Goal: Task Accomplishment & Management: Manage account settings

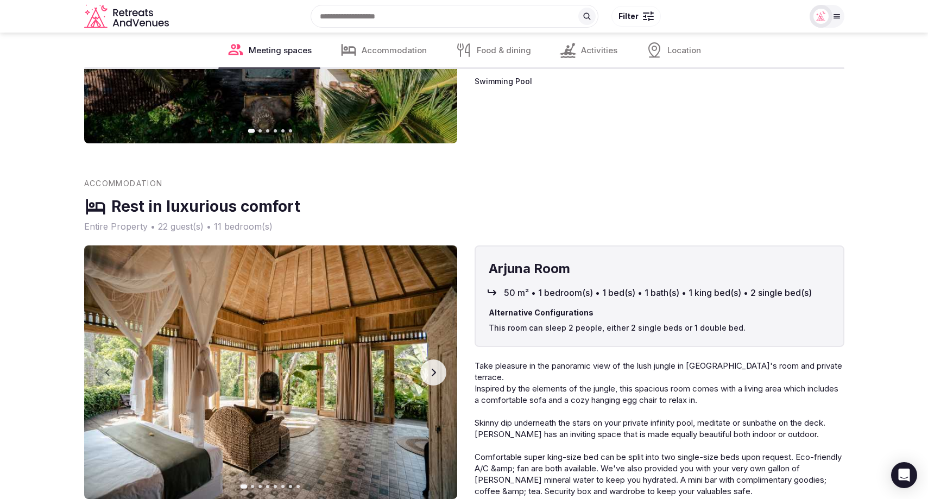
scroll to position [2157, 0]
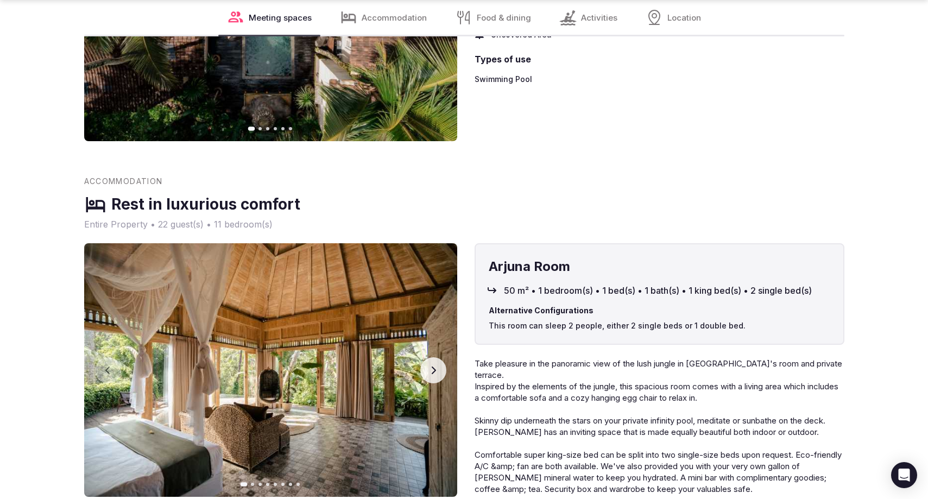
drag, startPoint x: 562, startPoint y: 183, endPoint x: 546, endPoint y: 189, distance: 16.8
click at [562, 193] on div "Rest in luxurious comfort" at bounding box center [464, 204] width 760 height 23
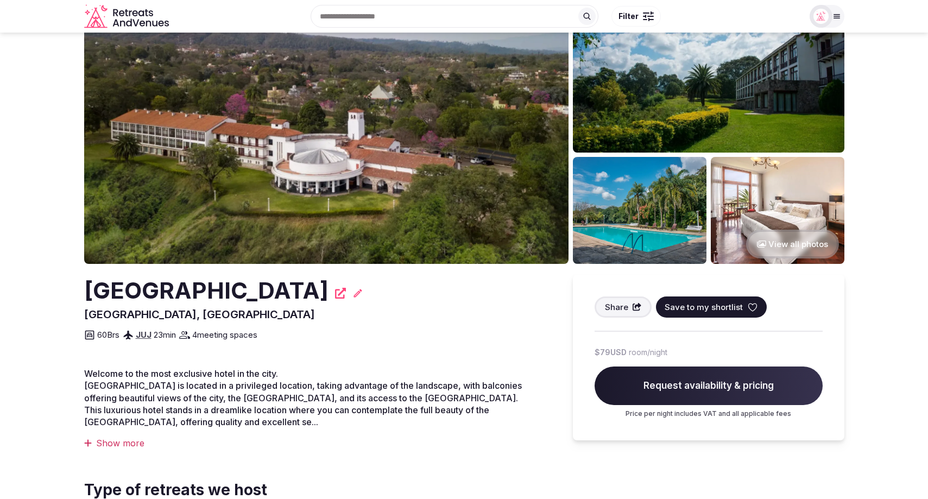
scroll to position [41, 0]
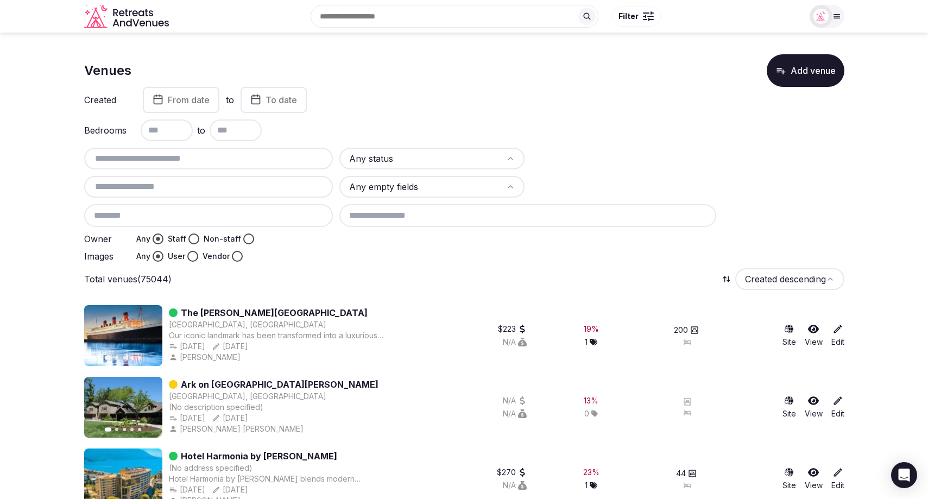
click at [663, 141] on div "Created From date to To date Bedrooms to Any status Any empty fields Owner Any …" at bounding box center [464, 174] width 760 height 175
click at [234, 154] on input "text" at bounding box center [209, 158] width 241 height 13
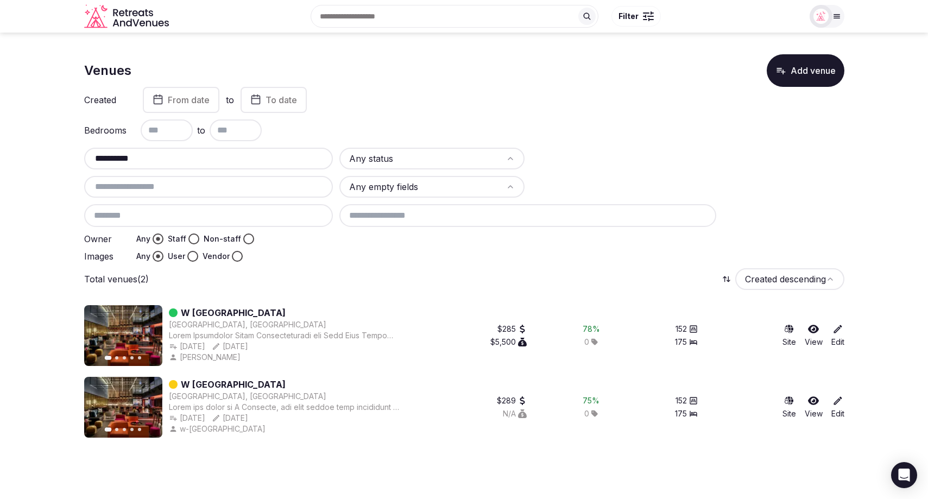
click at [437, 280] on div "Total venues (2) Created descending" at bounding box center [464, 279] width 760 height 22
click at [767, 196] on div "**********" at bounding box center [464, 205] width 760 height 114
drag, startPoint x: 50, startPoint y: 159, endPoint x: 25, endPoint y: 160, distance: 25.0
click at [25, 160] on section "**********" at bounding box center [464, 242] width 928 height 418
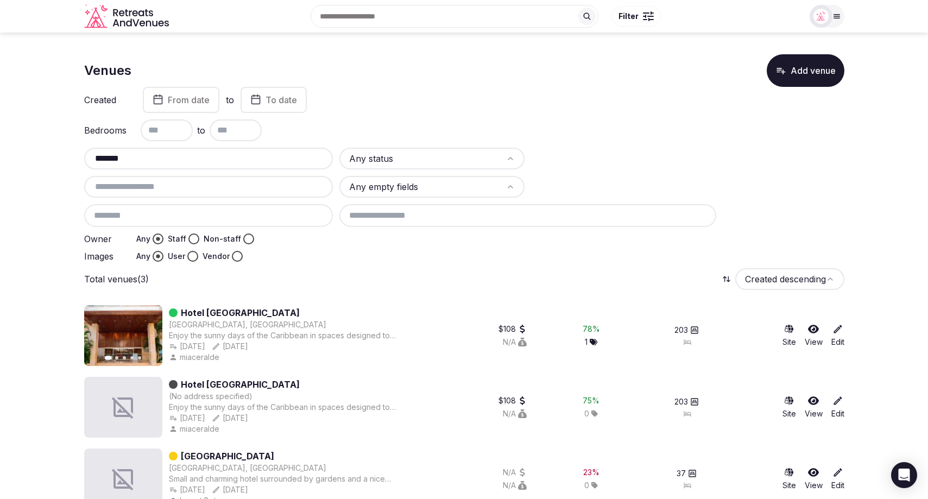
type input "*******"
click at [240, 314] on link "Hotel Capilla del Mar" at bounding box center [240, 312] width 119 height 13
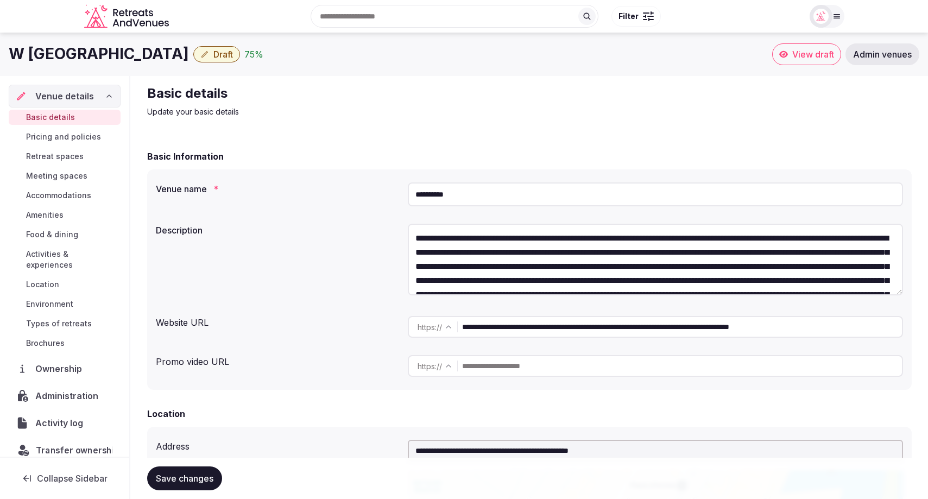
click at [56, 444] on span "Transfer ownership" at bounding box center [78, 450] width 84 height 13
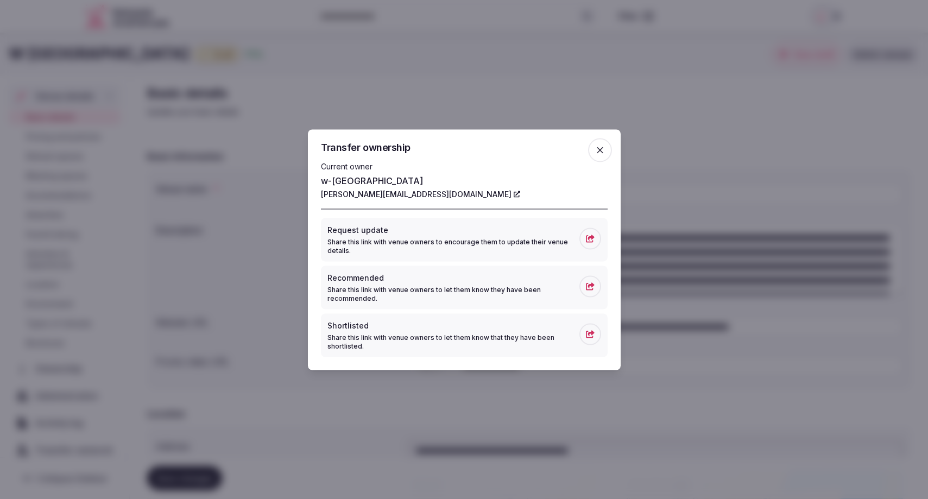
click at [600, 148] on icon "button" at bounding box center [600, 149] width 11 height 11
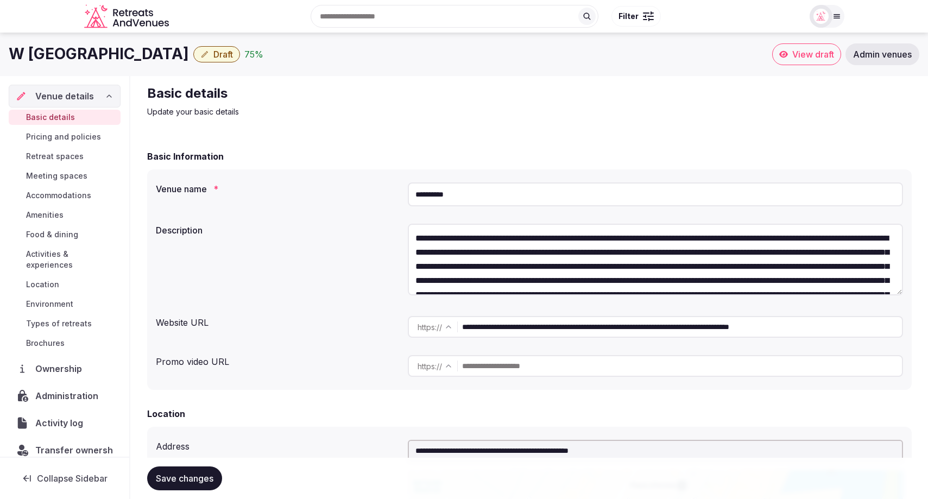
scroll to position [3, 0]
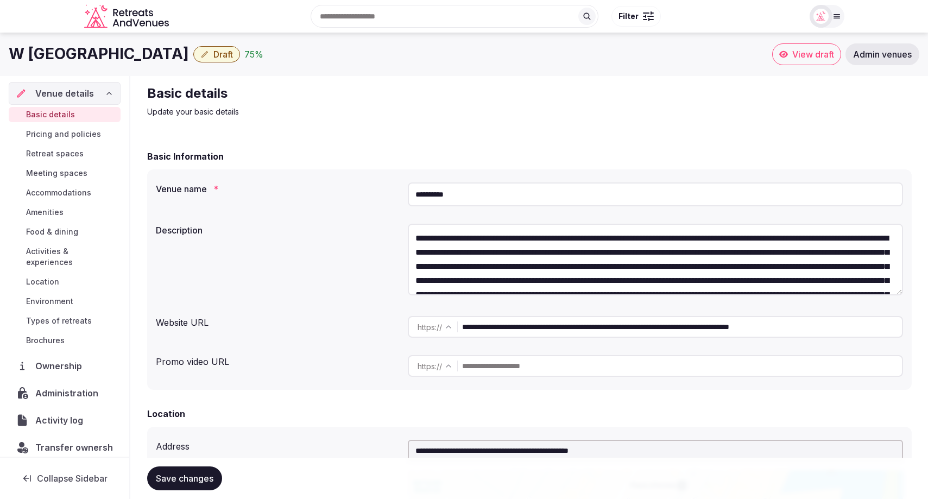
click at [344, 95] on h2 "Basic details" at bounding box center [329, 93] width 365 height 17
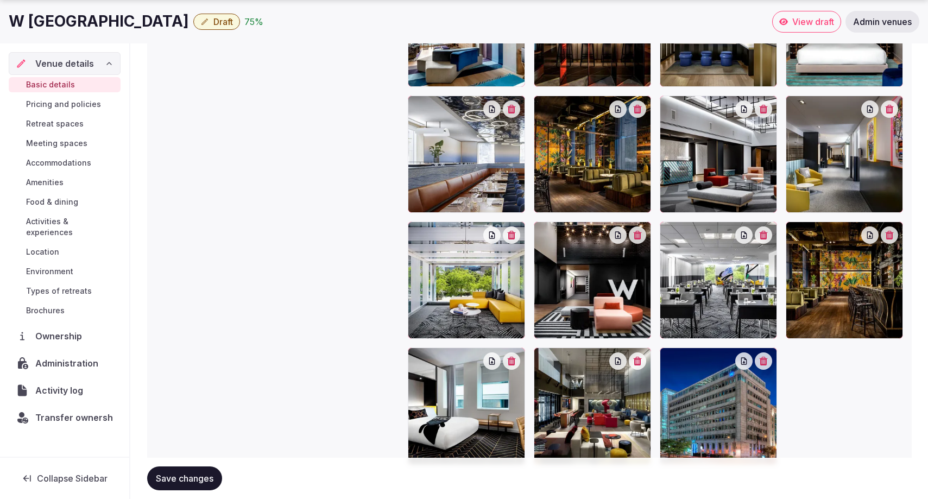
scroll to position [1634, 0]
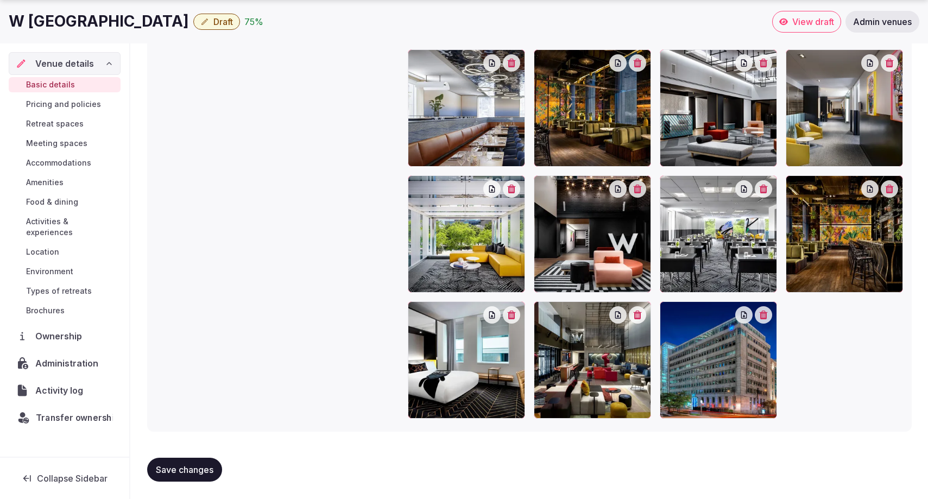
click at [83, 411] on span "Transfer ownership" at bounding box center [78, 417] width 84 height 13
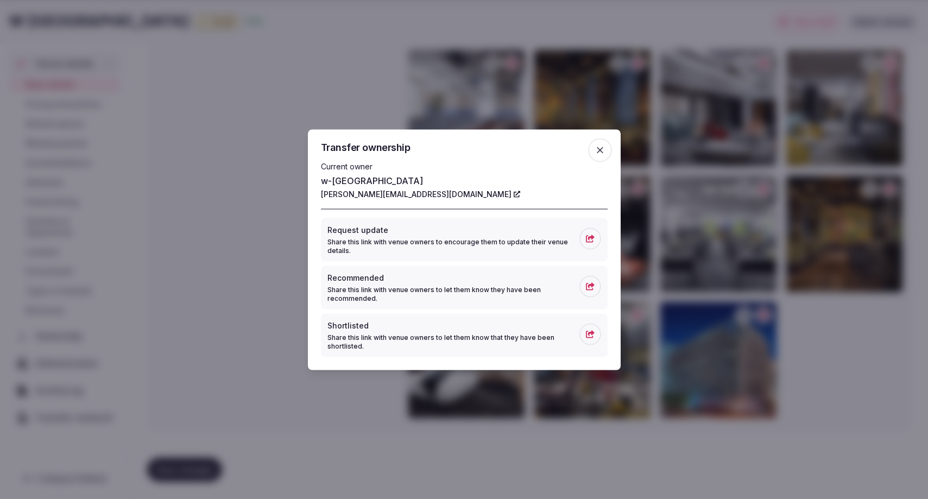
click at [418, 200] on div "Current owner w-montreal Camille.Azais@whotels.com" at bounding box center [464, 185] width 287 height 48
click at [514, 192] on icon at bounding box center [517, 194] width 7 height 7
click at [601, 149] on icon "button" at bounding box center [600, 150] width 7 height 7
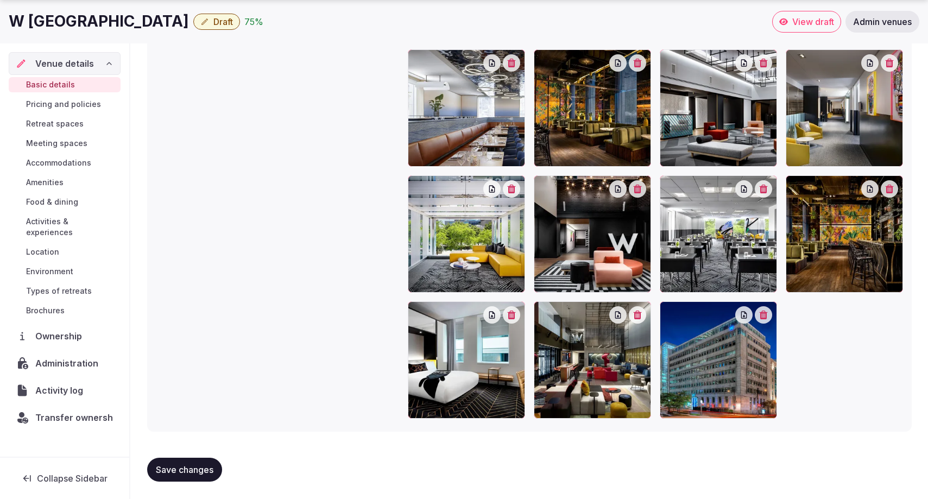
click at [65, 357] on span "Administration" at bounding box center [68, 363] width 67 height 13
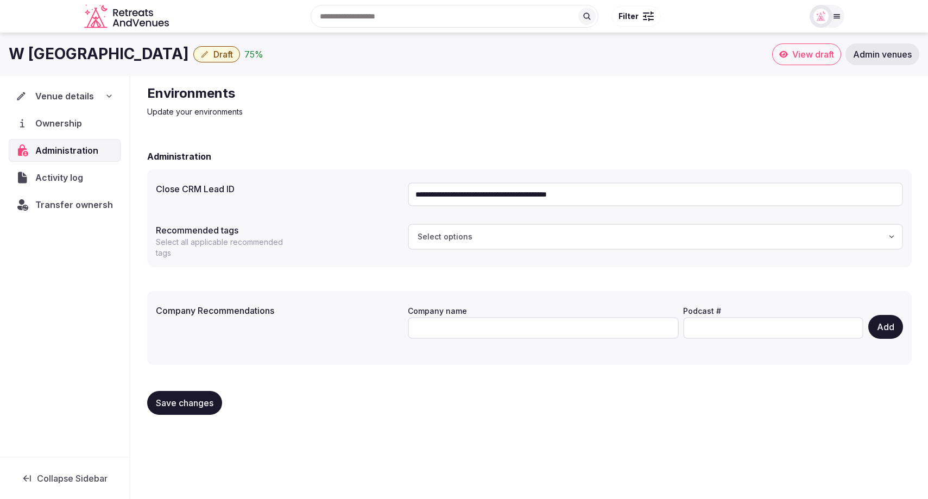
click at [59, 174] on span "Activity log" at bounding box center [61, 177] width 52 height 13
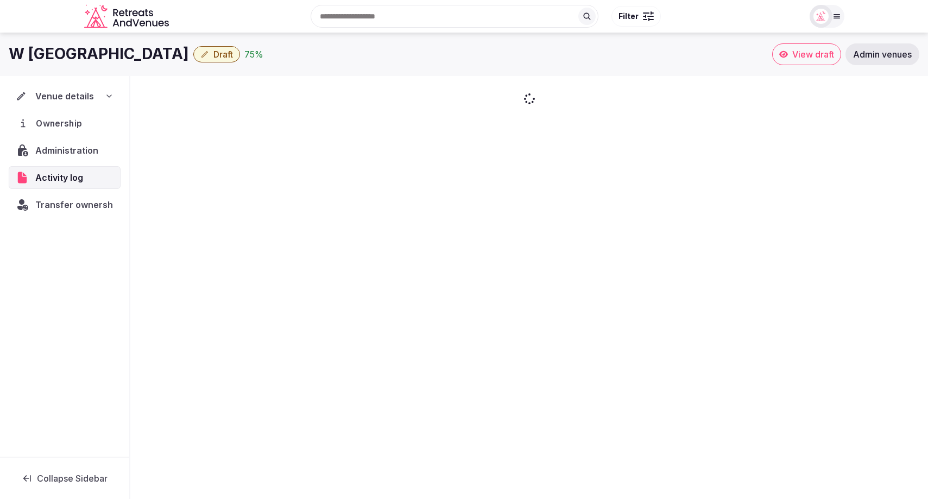
click at [67, 128] on span "Ownership" at bounding box center [61, 123] width 50 height 13
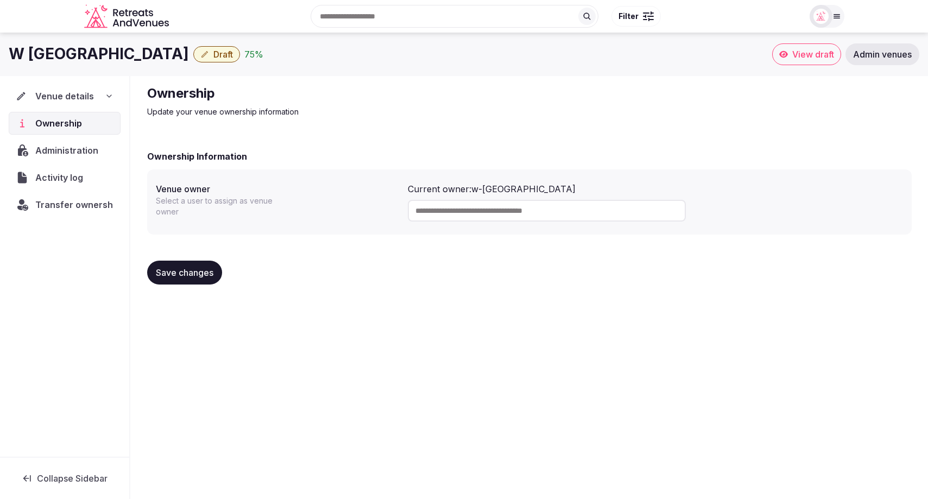
click at [52, 185] on div "Activity log" at bounding box center [65, 177] width 112 height 23
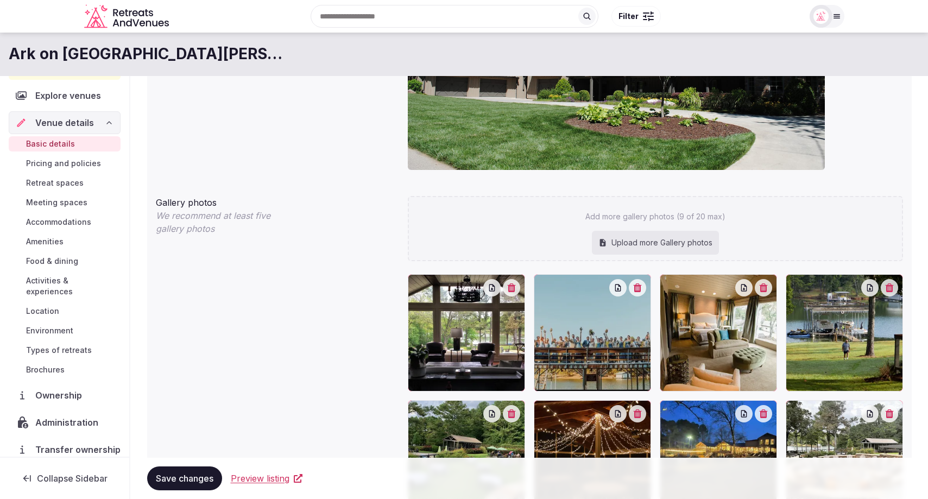
scroll to position [30, 0]
click at [52, 414] on span "Administration" at bounding box center [69, 420] width 67 height 13
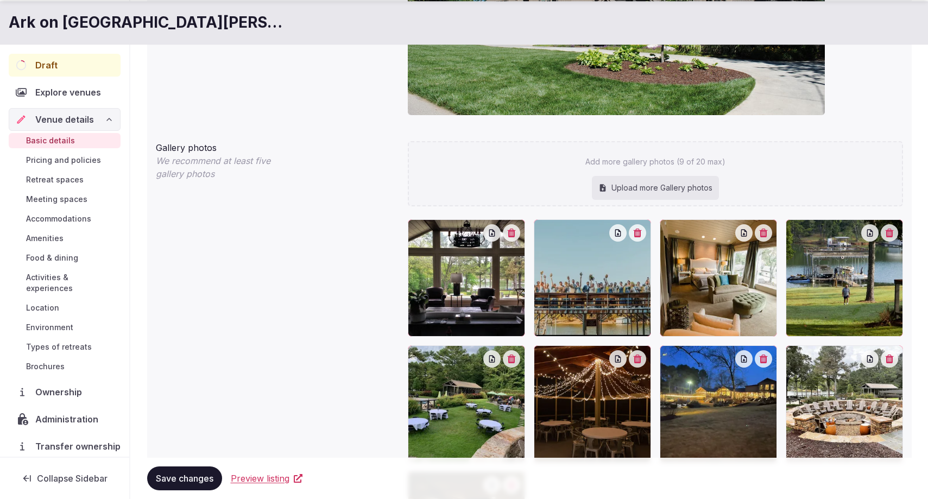
scroll to position [1023, 0]
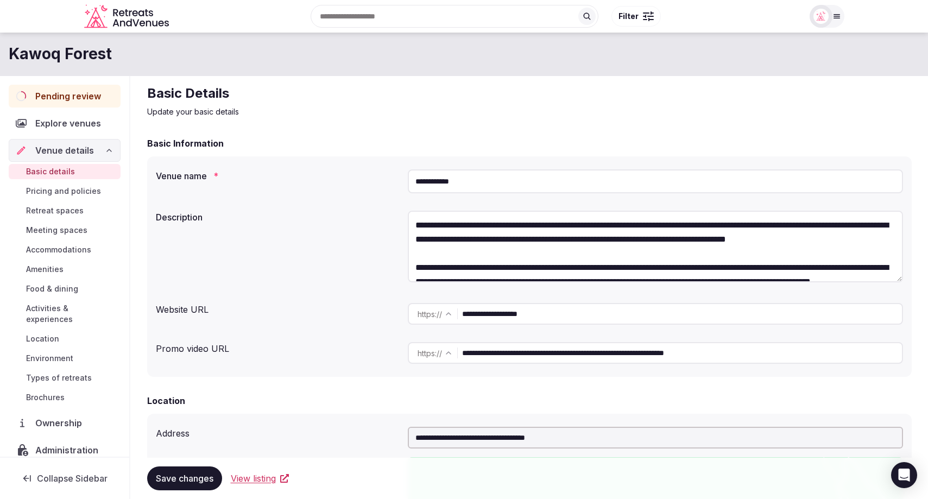
drag, startPoint x: 484, startPoint y: 181, endPoint x: 389, endPoint y: 180, distance: 94.5
click at [389, 180] on div "**********" at bounding box center [529, 181] width 747 height 33
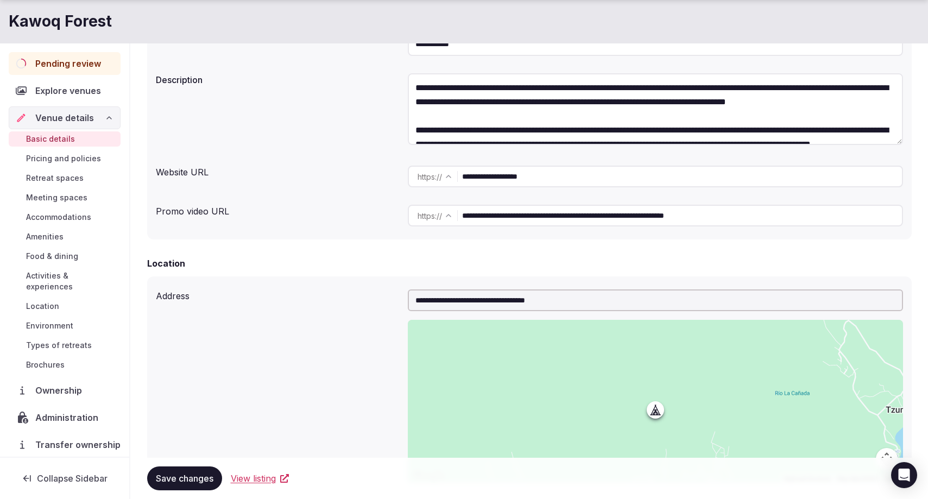
scroll to position [157, 0]
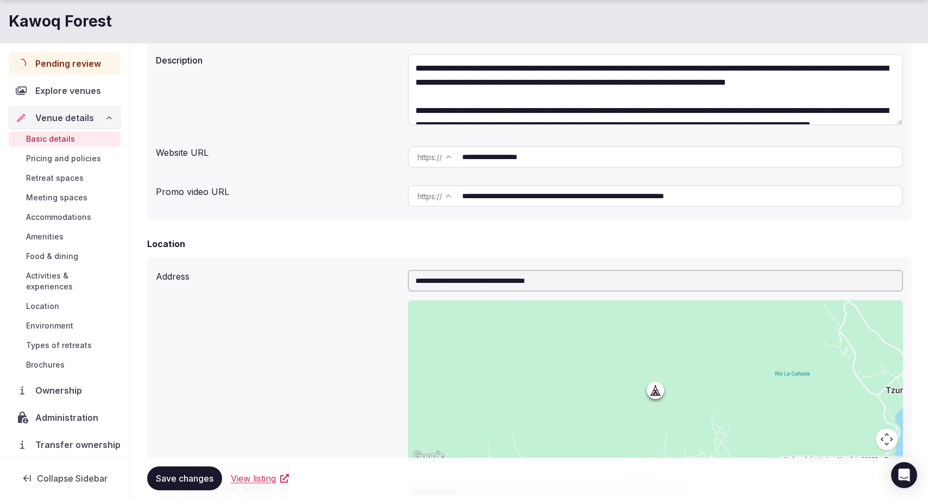
drag, startPoint x: 588, startPoint y: 280, endPoint x: 401, endPoint y: 278, distance: 186.8
click at [401, 278] on div "**********" at bounding box center [529, 367] width 747 height 202
paste input "text"
click at [490, 278] on input "**********" at bounding box center [655, 281] width 495 height 22
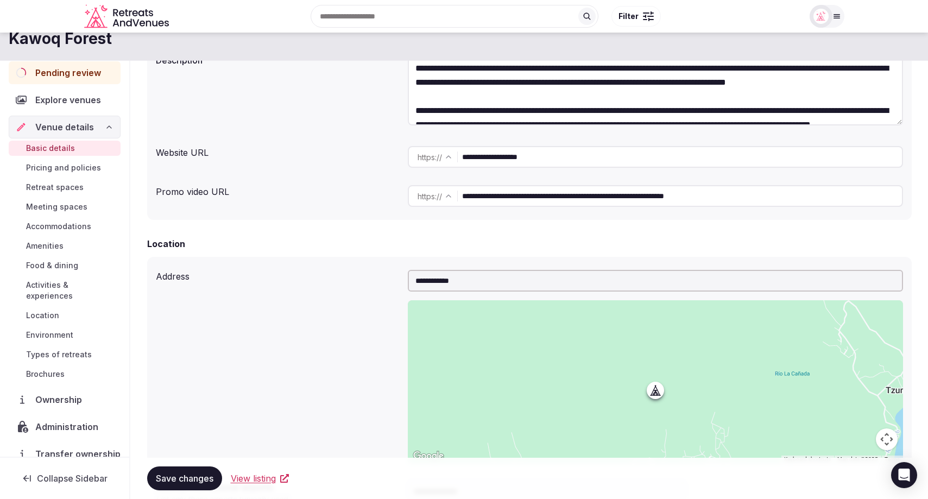
scroll to position [156, 0]
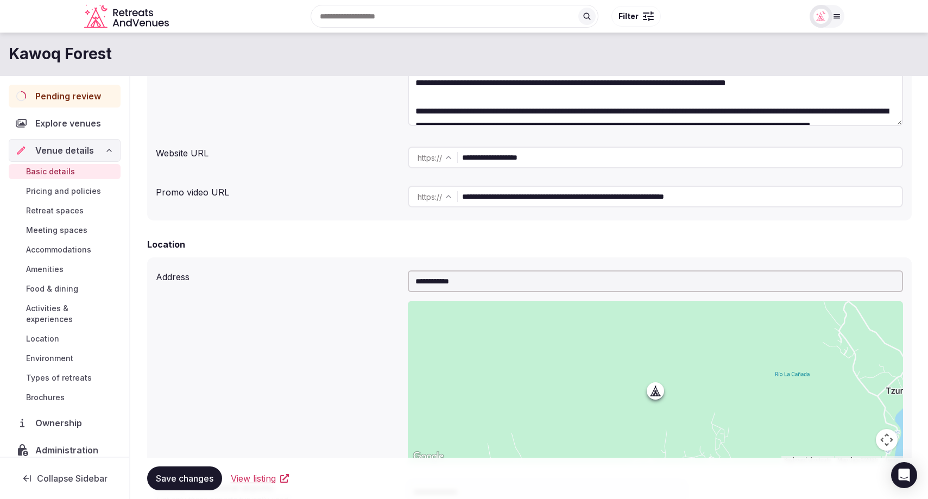
type input "**********"
click at [341, 306] on div "**********" at bounding box center [529, 367] width 747 height 202
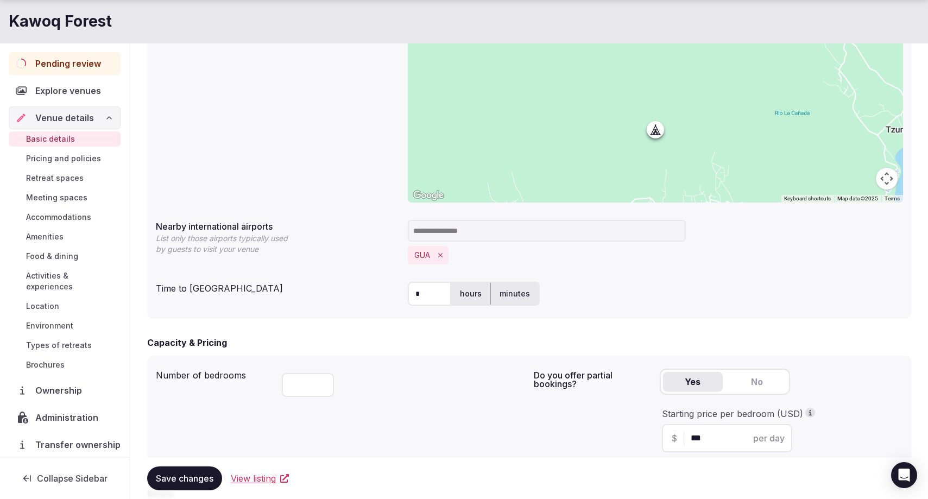
scroll to position [454, 0]
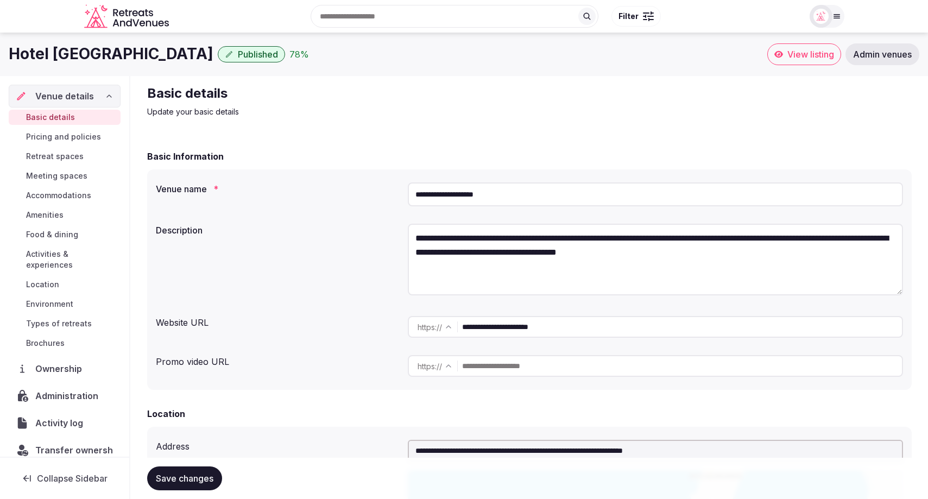
click at [307, 243] on div "**********" at bounding box center [529, 261] width 747 height 84
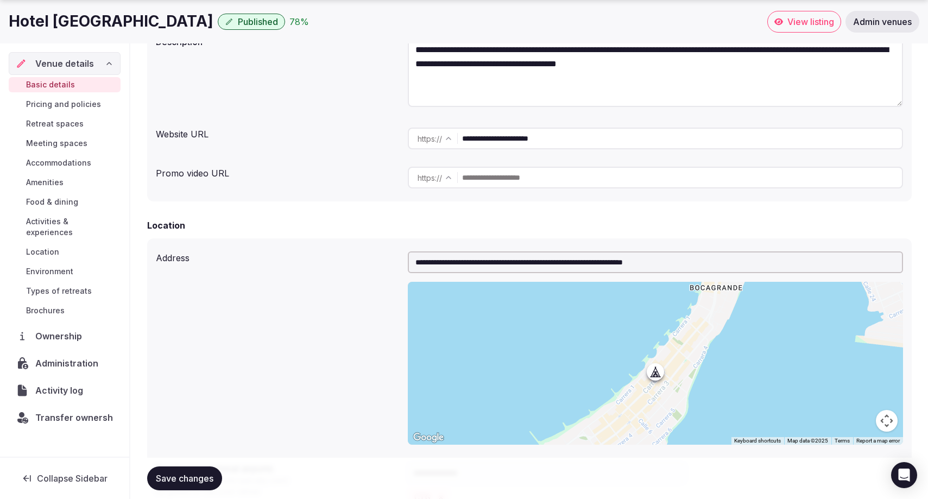
scroll to position [205, 0]
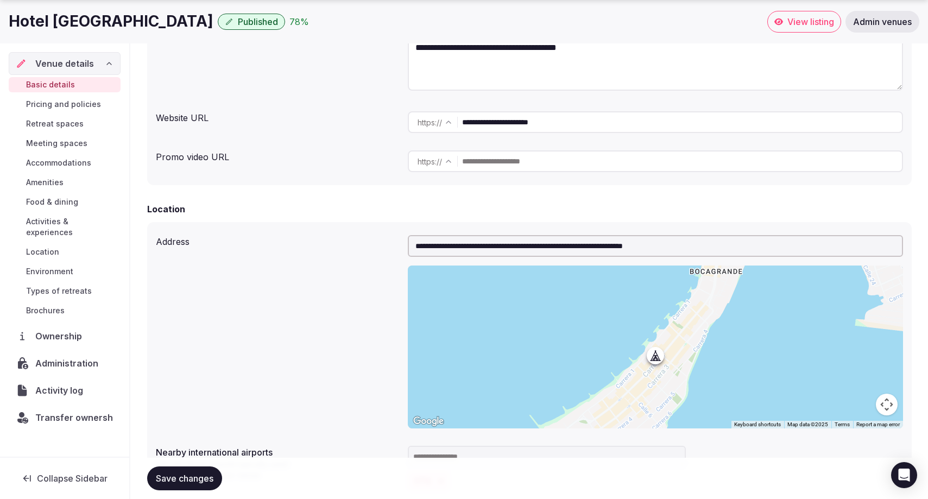
drag, startPoint x: 697, startPoint y: 247, endPoint x: 409, endPoint y: 248, distance: 287.9
click at [409, 248] on input "**********" at bounding box center [655, 246] width 495 height 22
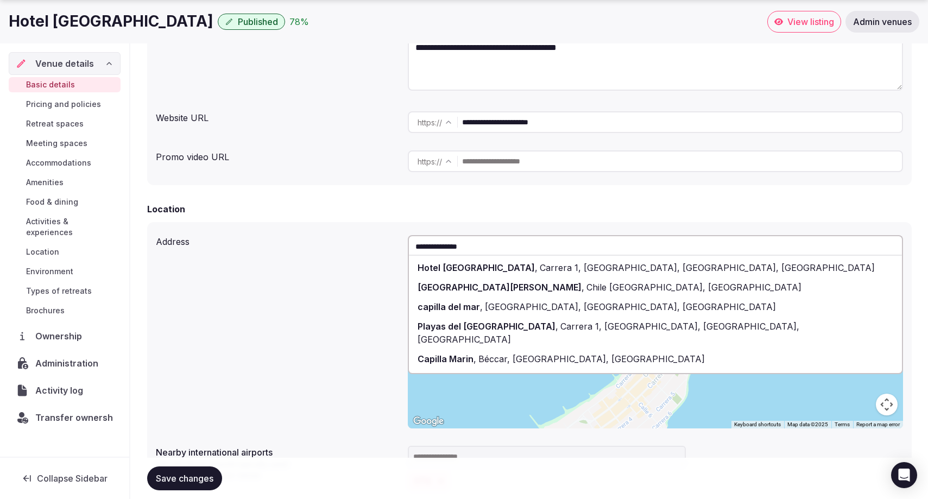
type input "**********"
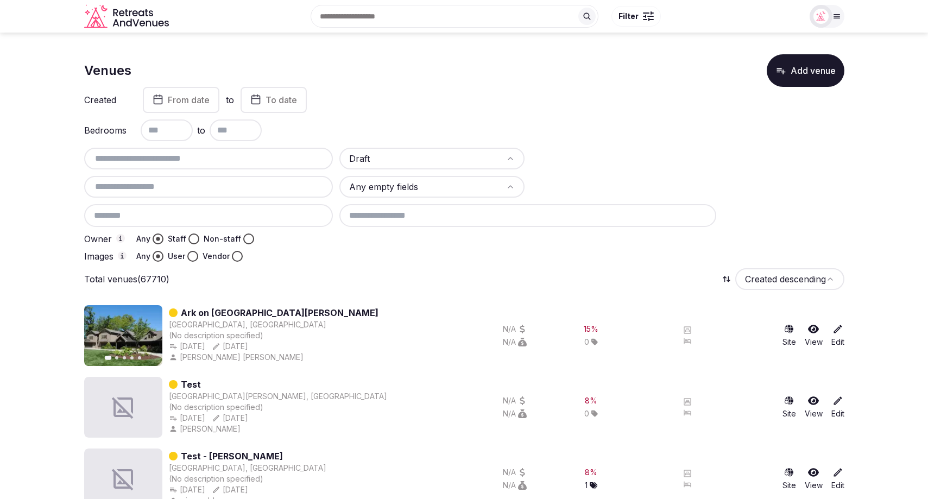
click at [244, 240] on button "Non-staff" at bounding box center [248, 239] width 11 height 11
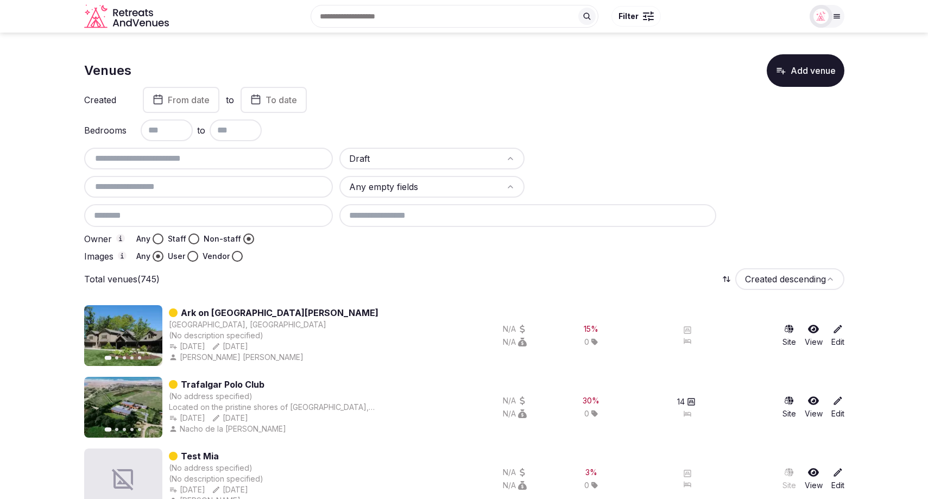
click at [158, 238] on button "Any" at bounding box center [158, 239] width 11 height 11
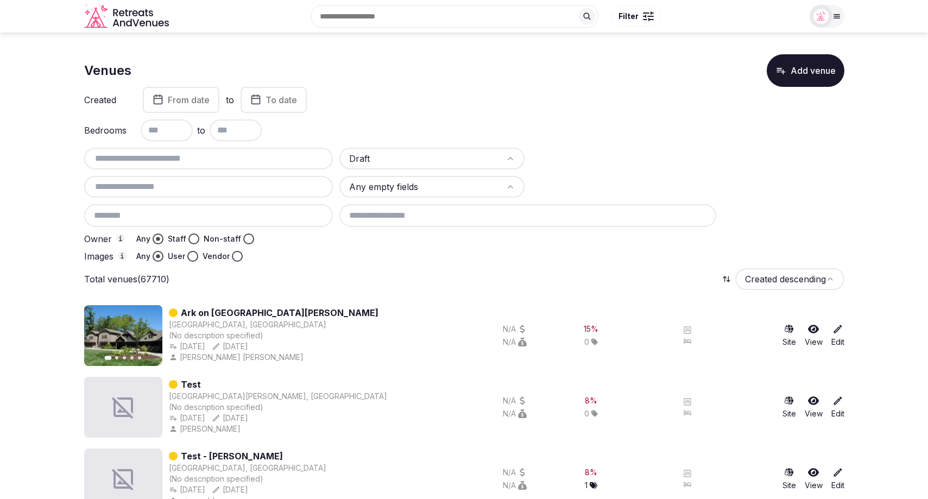
click at [193, 257] on button "User" at bounding box center [192, 256] width 11 height 11
click at [249, 239] on button "Non-staff" at bounding box center [248, 239] width 11 height 11
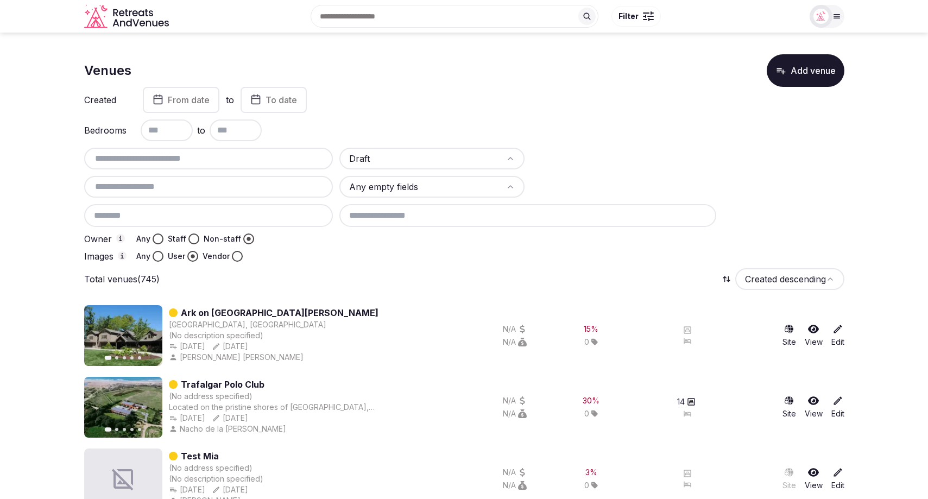
click at [236, 256] on button "Vendor" at bounding box center [237, 256] width 11 height 11
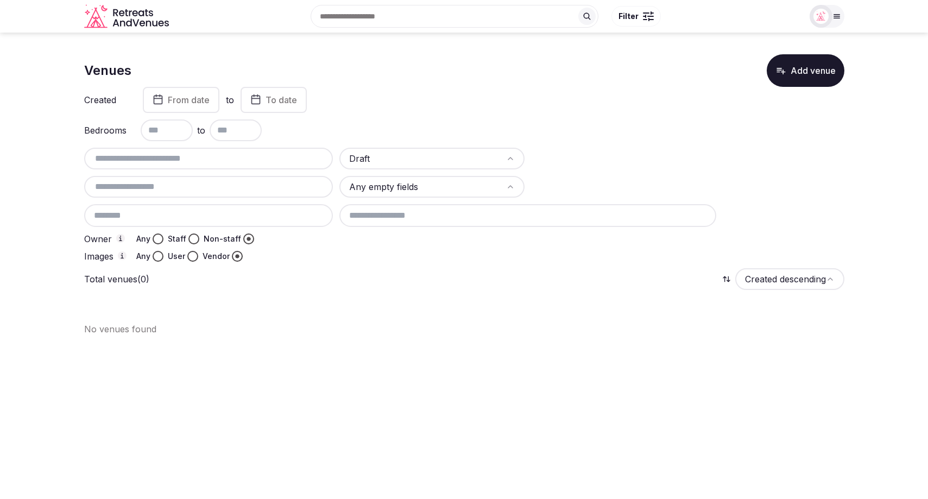
click at [156, 241] on button "Any" at bounding box center [158, 239] width 11 height 11
click at [158, 258] on button "Any" at bounding box center [158, 256] width 11 height 11
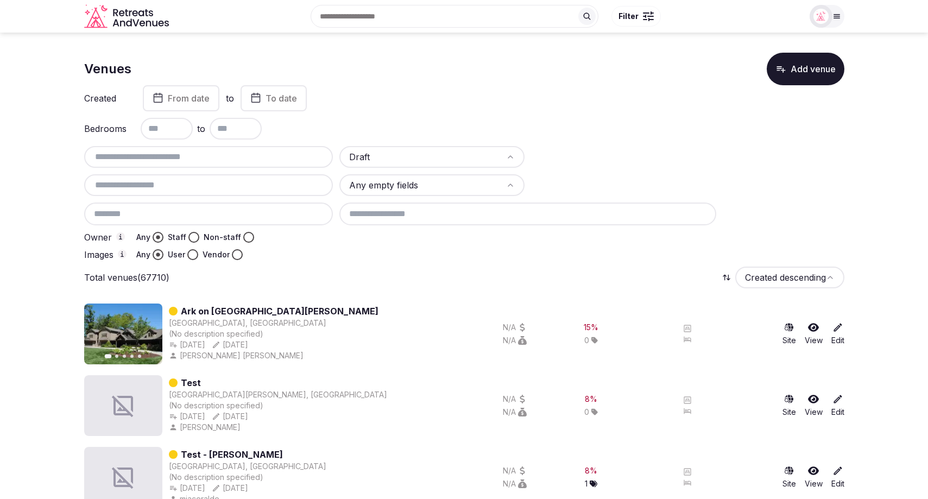
scroll to position [3, 0]
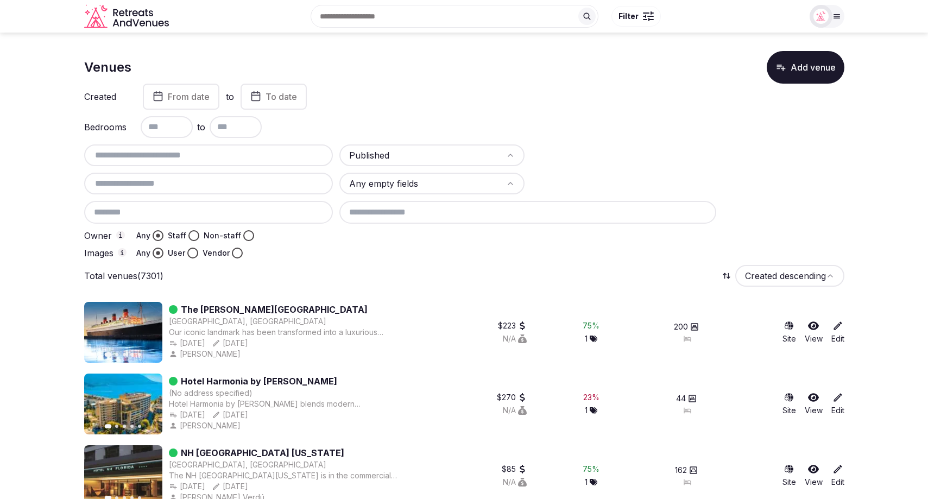
click at [191, 253] on button "User" at bounding box center [192, 253] width 11 height 11
type button "user"
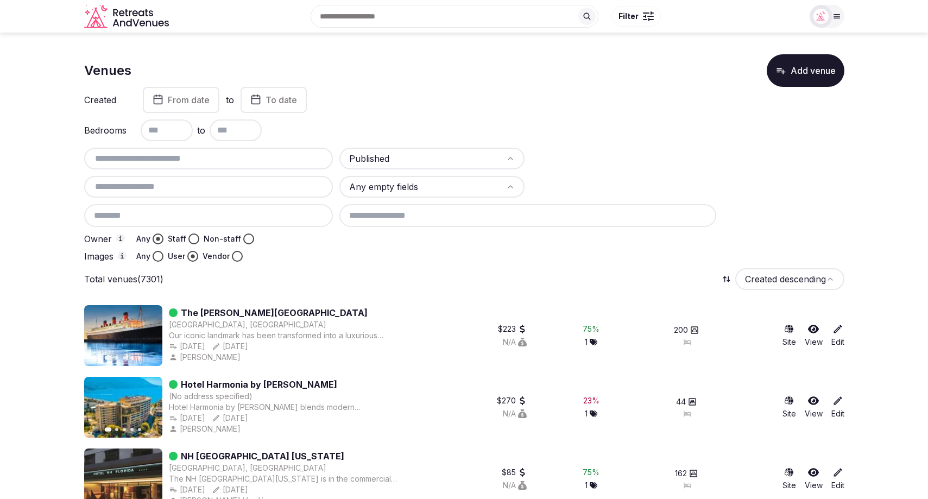
click at [192, 238] on button "Staff" at bounding box center [193, 239] width 11 height 11
type button "staff"
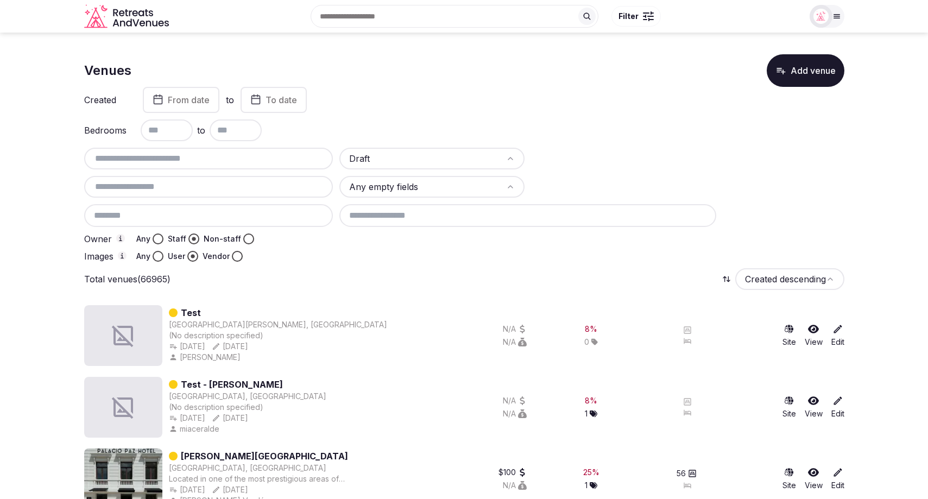
click at [766, 180] on div "Draft Any empty fields Owner Any Staff Non-staff Images Any User Vendor" at bounding box center [464, 205] width 760 height 114
click at [785, 72] on icon "button" at bounding box center [781, 71] width 9 height 7
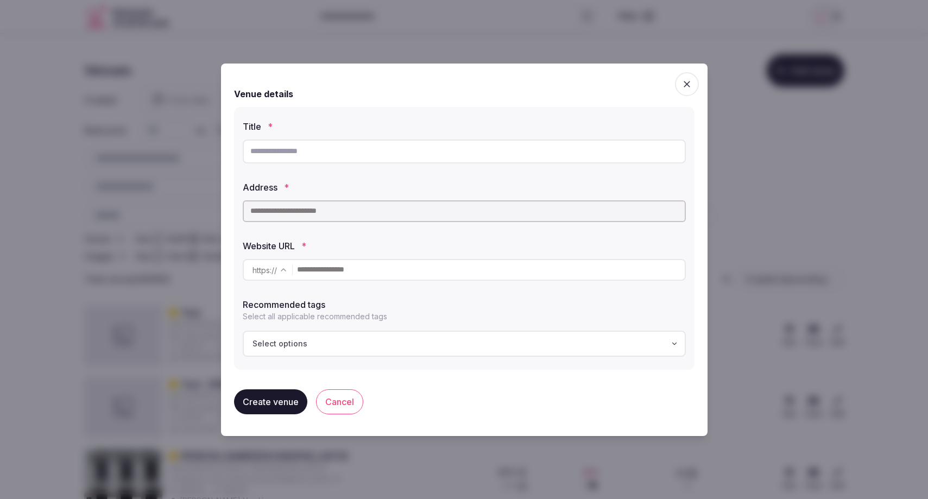
click at [687, 82] on icon "button" at bounding box center [687, 84] width 11 height 11
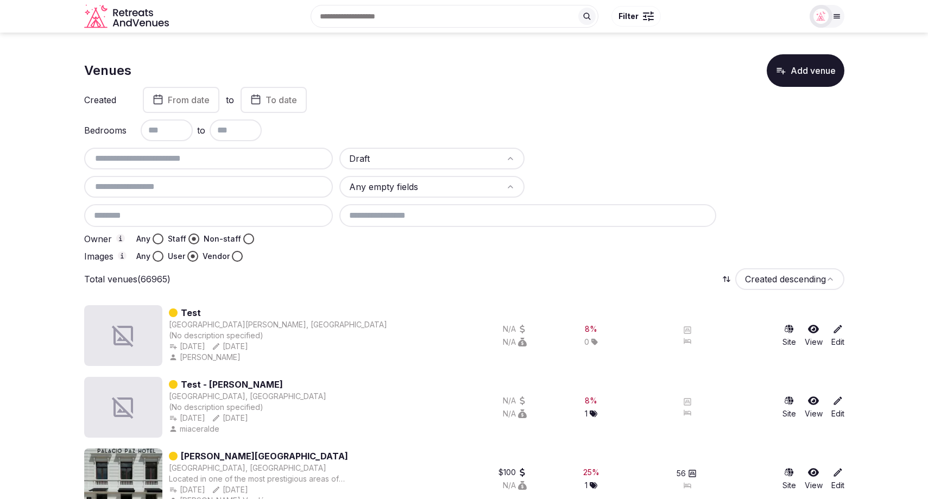
click at [785, 73] on icon "button" at bounding box center [781, 70] width 11 height 11
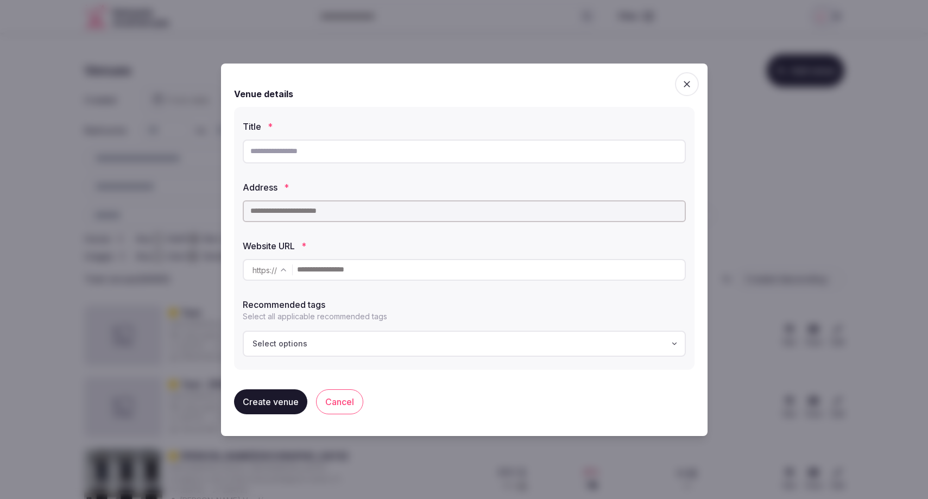
click at [346, 403] on button "Cancel" at bounding box center [339, 401] width 47 height 25
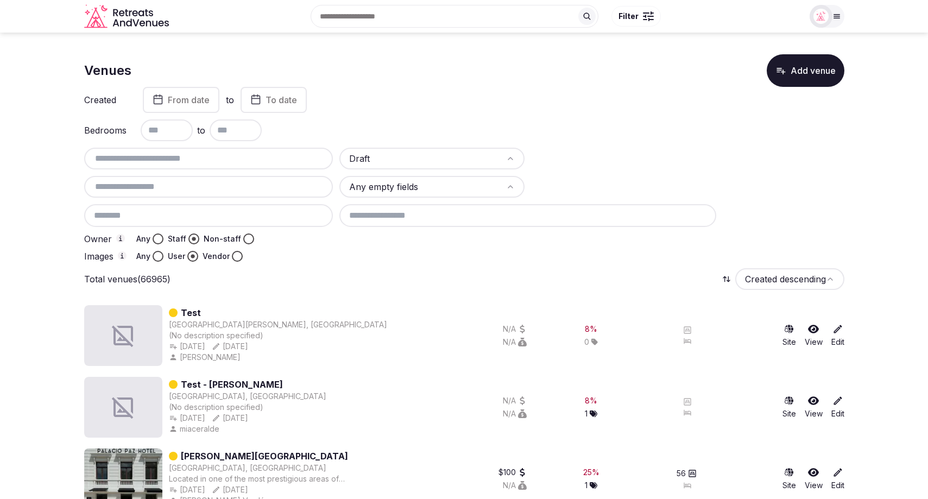
click at [835, 404] on icon at bounding box center [838, 401] width 8 height 8
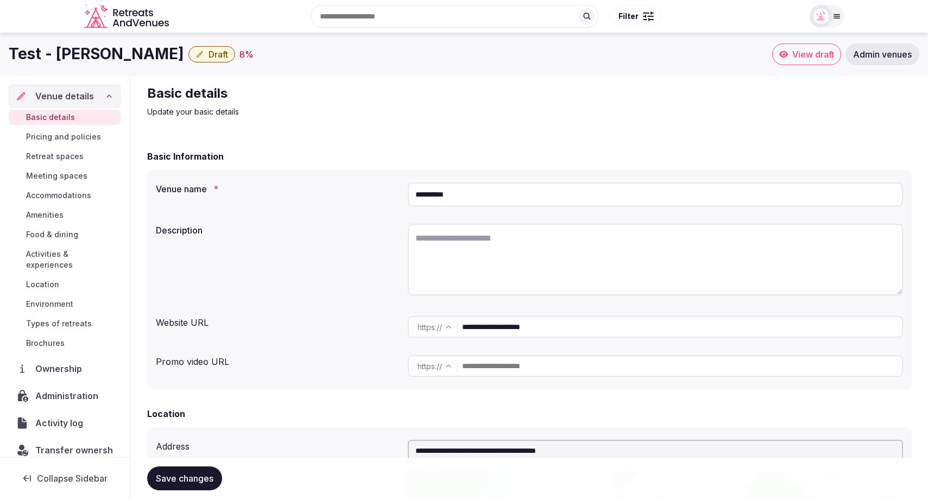
click at [54, 389] on span "Administration" at bounding box center [68, 395] width 67 height 13
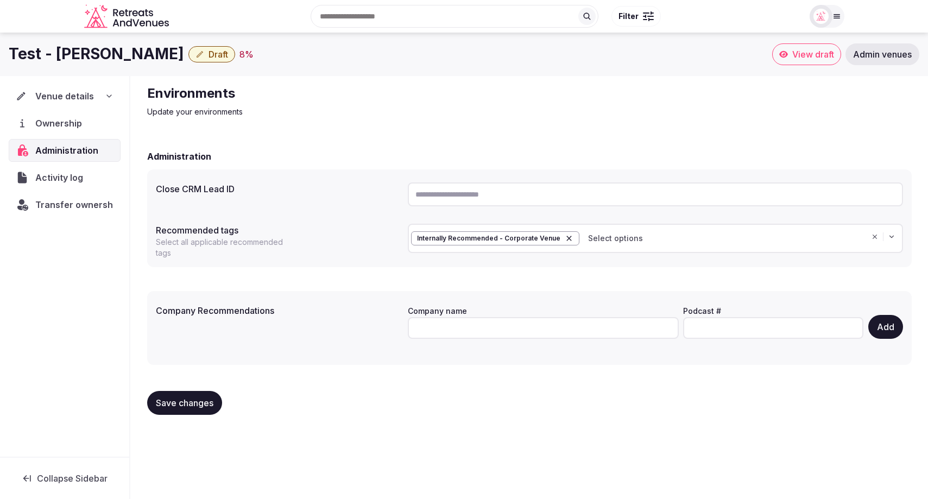
click at [83, 91] on span "Venue details" at bounding box center [64, 96] width 59 height 13
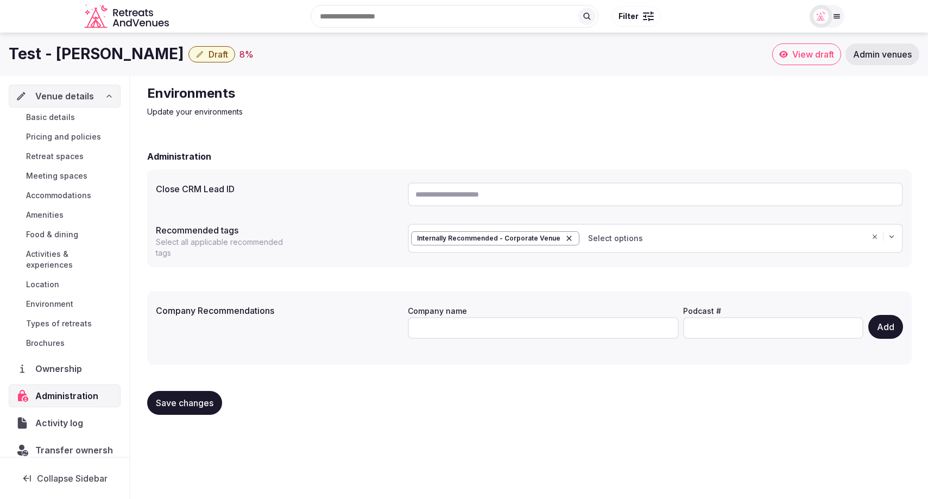
click at [83, 94] on span "Venue details" at bounding box center [64, 96] width 59 height 13
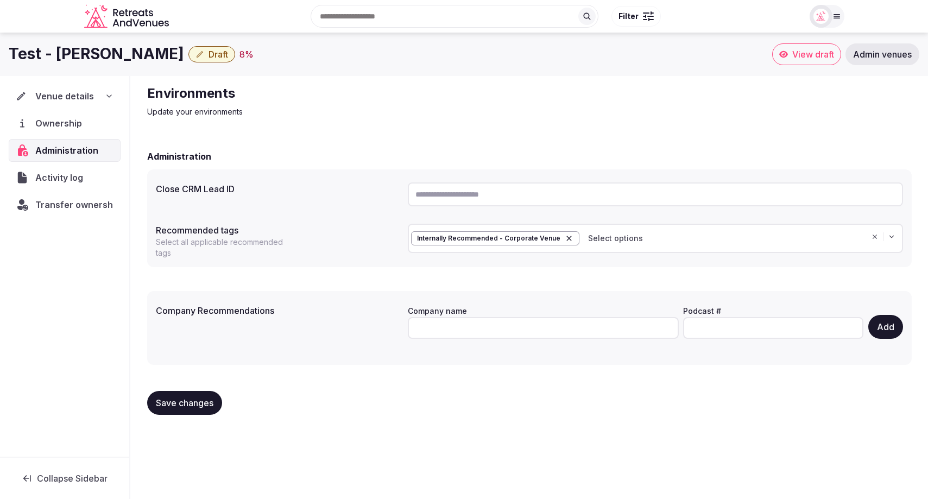
click at [209, 51] on span "Draft" at bounding box center [219, 54] width 20 height 11
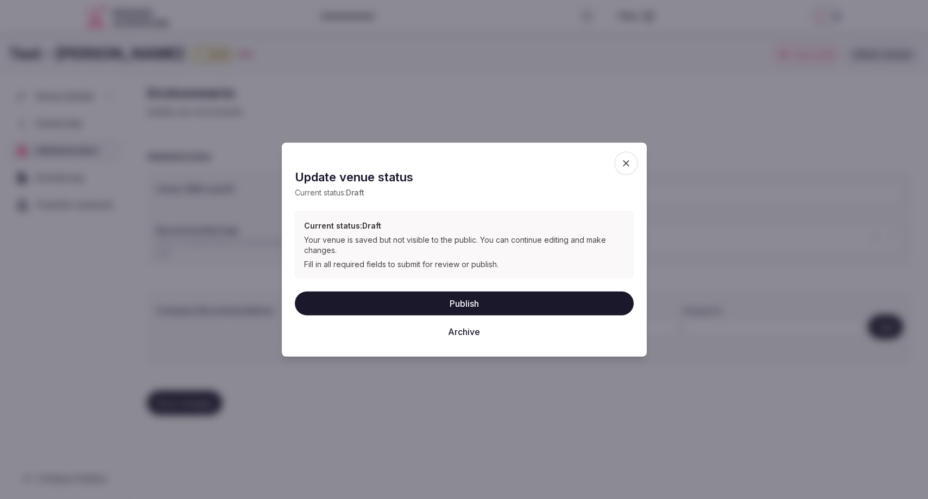
click at [626, 161] on icon "button" at bounding box center [626, 163] width 11 height 11
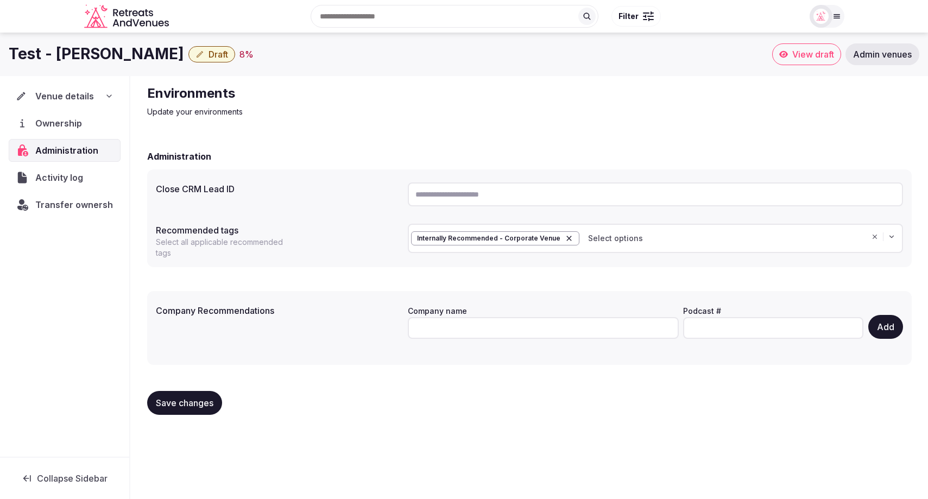
click at [188, 59] on button "Draft" at bounding box center [211, 54] width 47 height 16
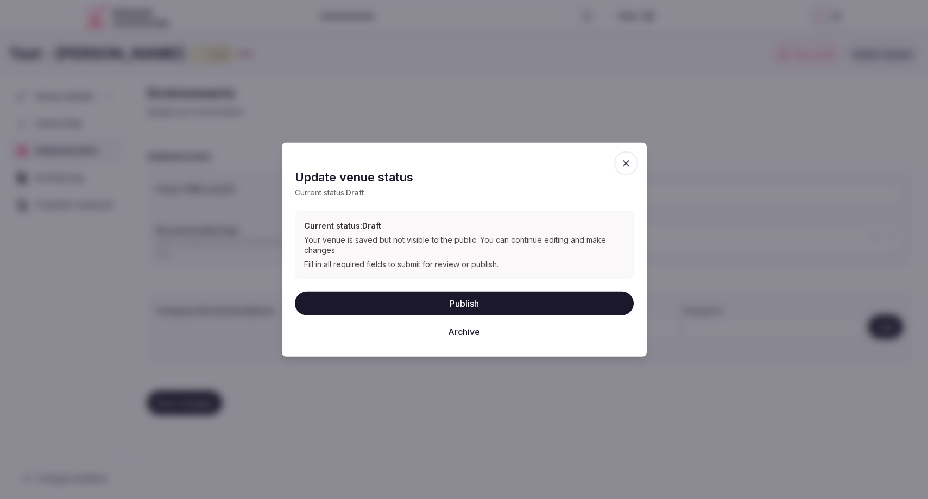
click at [474, 331] on button "Archive" at bounding box center [464, 332] width 339 height 24
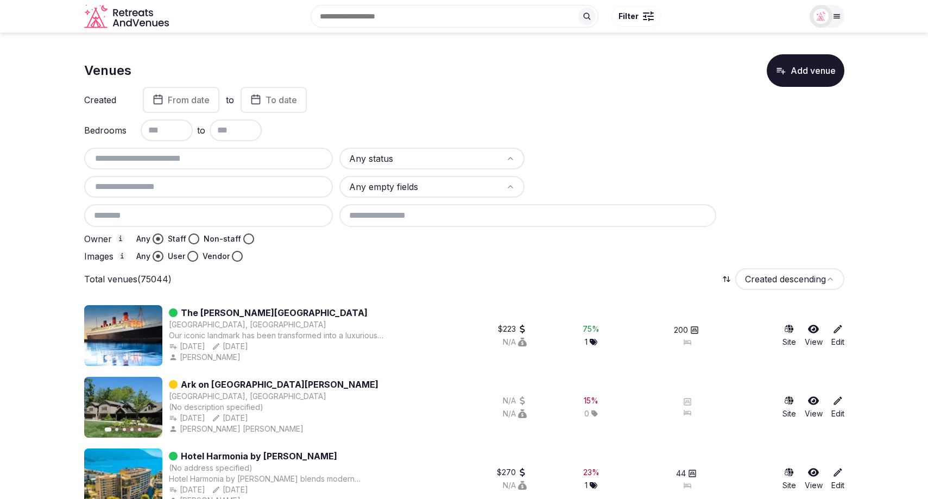
click at [815, 87] on div "Created From date to To date" at bounding box center [464, 100] width 760 height 26
click at [816, 73] on button "Add venue" at bounding box center [806, 70] width 78 height 33
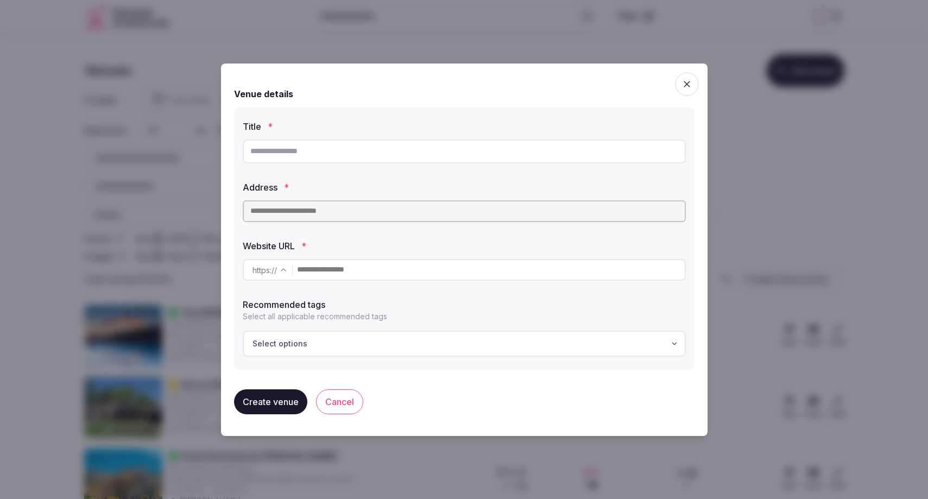
click at [264, 155] on input "text" at bounding box center [464, 152] width 443 height 24
drag, startPoint x: 298, startPoint y: 152, endPoint x: 267, endPoint y: 152, distance: 30.4
click at [267, 152] on input "**********" at bounding box center [464, 152] width 443 height 24
type input "****"
click at [292, 209] on input "text" at bounding box center [464, 211] width 443 height 22
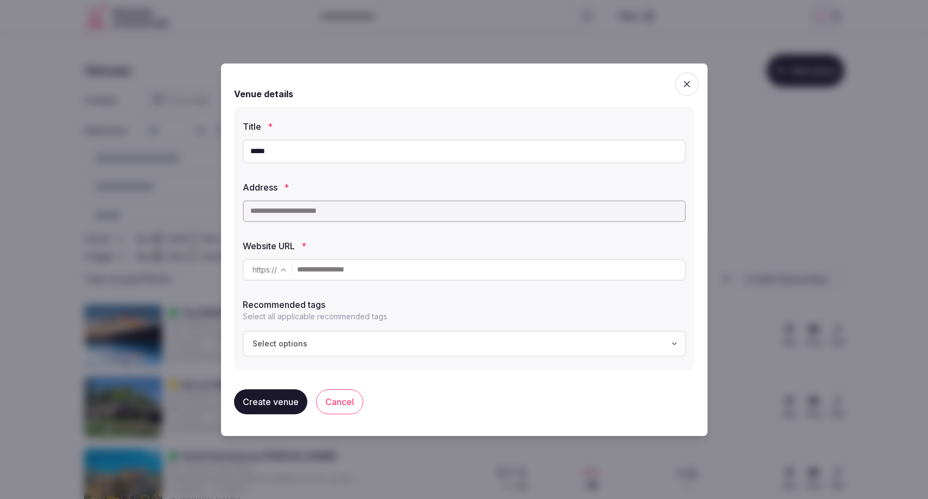
click at [292, 210] on input "text" at bounding box center [464, 211] width 443 height 22
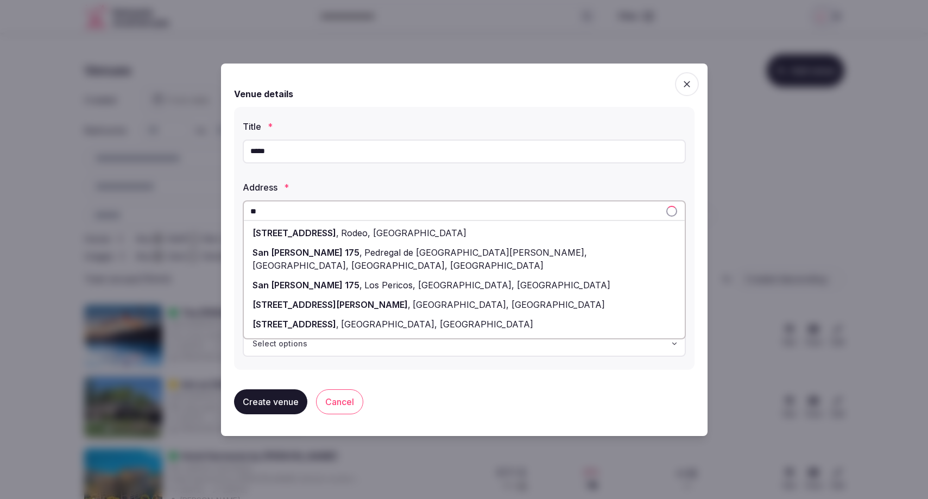
type input "*"
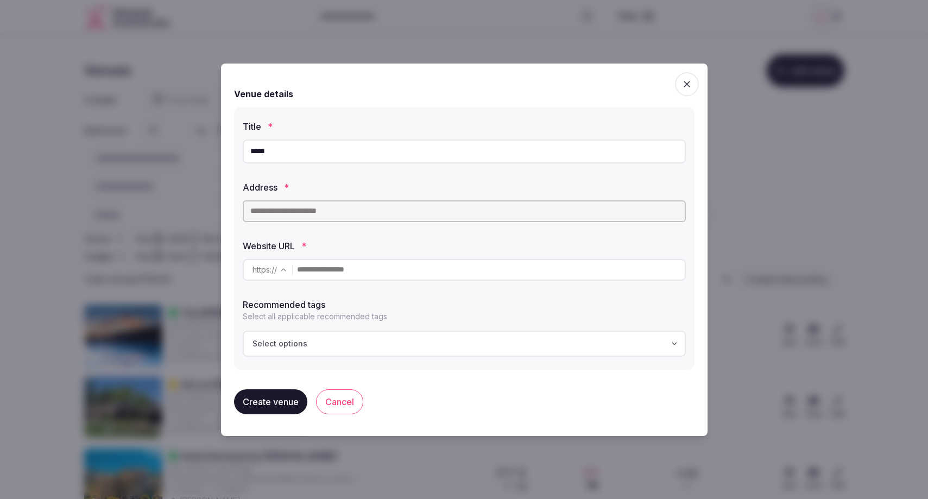
click at [410, 213] on input "text" at bounding box center [464, 211] width 443 height 22
paste input "**********"
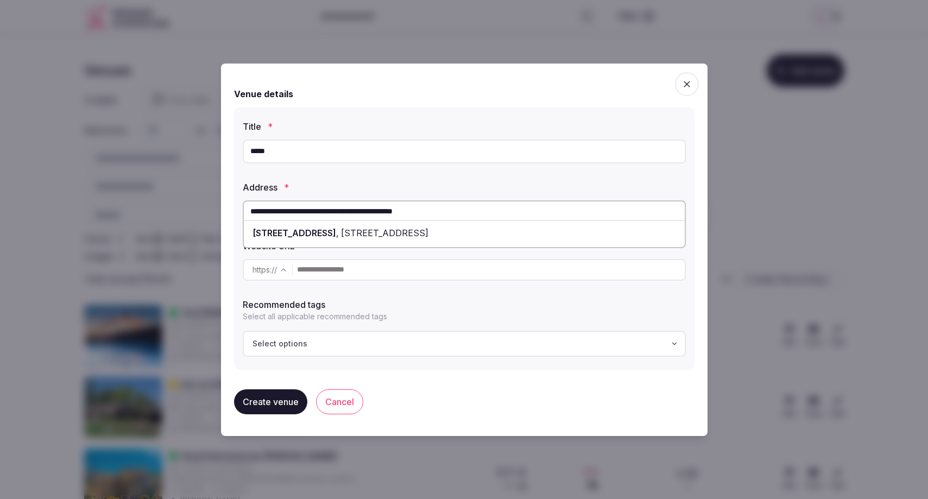
click at [433, 184] on label "Address *" at bounding box center [464, 187] width 443 height 9
drag, startPoint x: 456, startPoint y: 213, endPoint x: 245, endPoint y: 213, distance: 210.7
click at [245, 213] on input "**********" at bounding box center [464, 211] width 443 height 22
click at [406, 230] on span "Cascade Court, North Vancouver, BC, Canada" at bounding box center [439, 240] width 372 height 24
type input "**********"
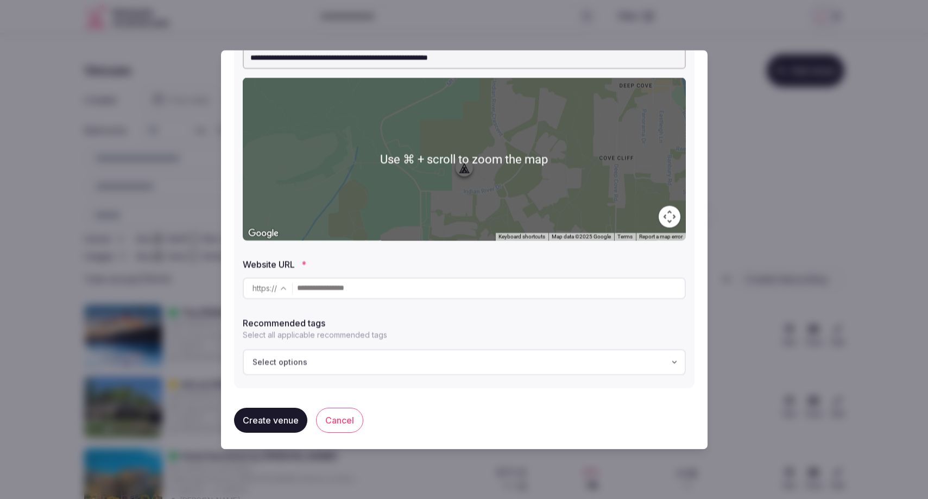
scroll to position [145, 0]
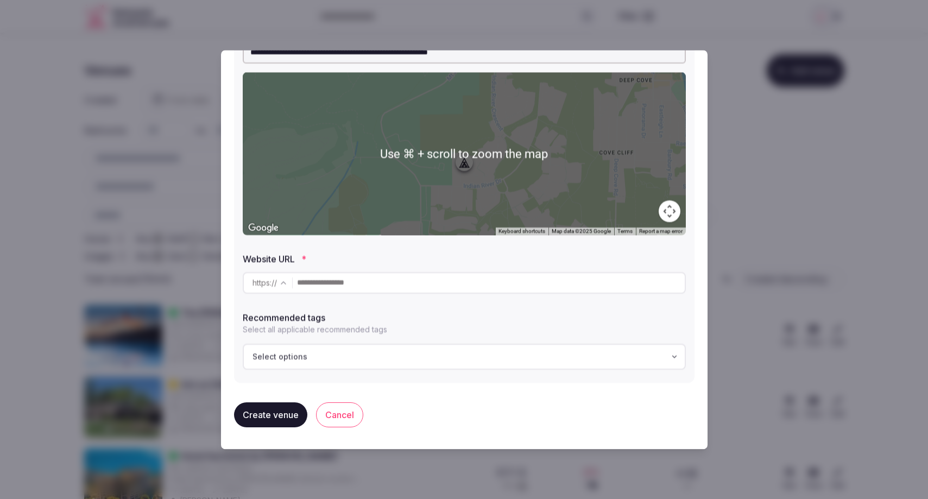
click at [407, 283] on input "text" at bounding box center [491, 283] width 388 height 22
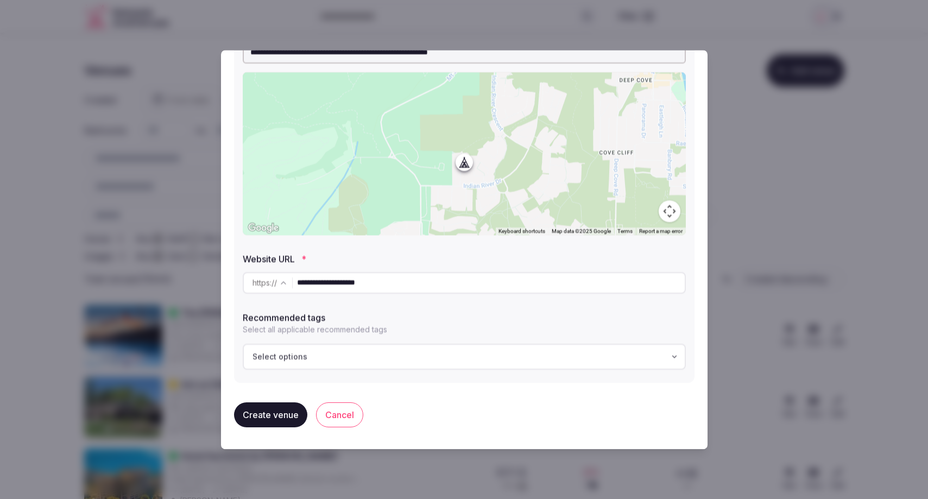
type input "**********"
click at [457, 307] on div "Recommended tags Select all applicable recommended tags" at bounding box center [464, 321] width 443 height 28
drag, startPoint x: 430, startPoint y: 350, endPoint x: 424, endPoint y: 345, distance: 7.4
click at [430, 350] on button "Select options" at bounding box center [464, 357] width 443 height 26
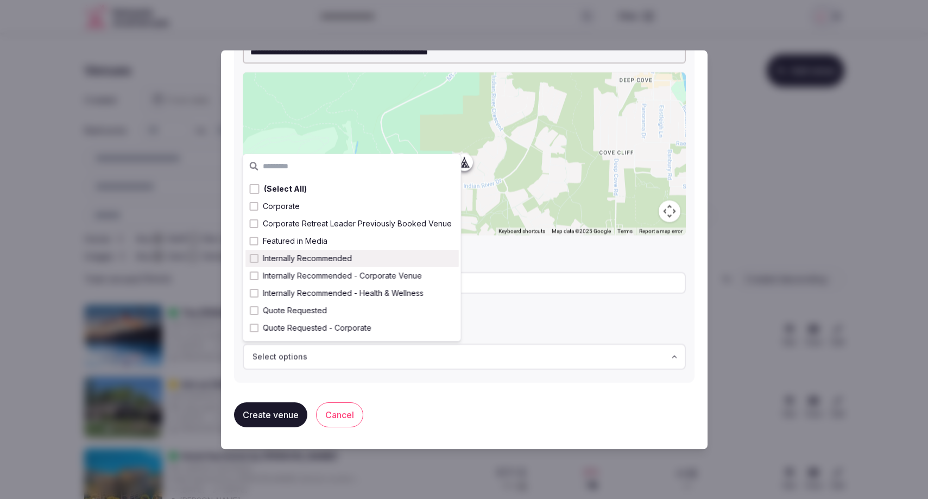
click at [332, 259] on span "Internally Recommended" at bounding box center [307, 258] width 89 height 11
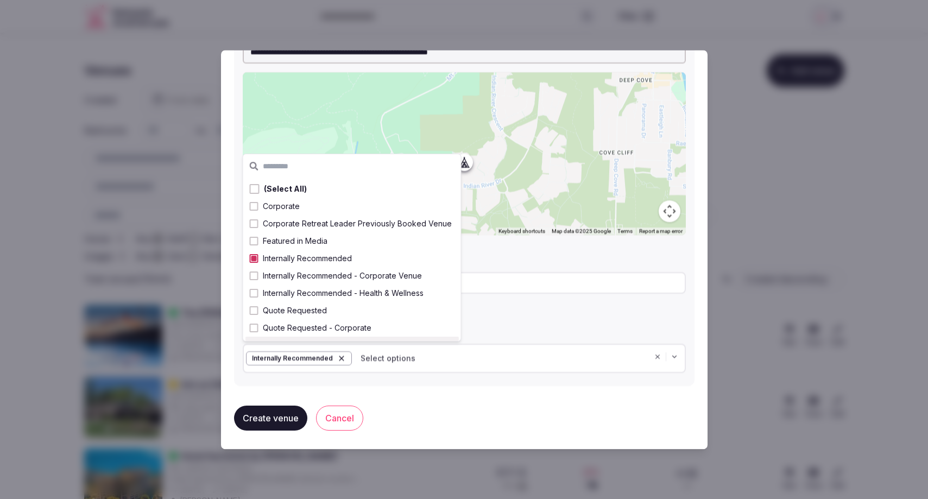
click at [284, 419] on button "Create venue" at bounding box center [270, 418] width 73 height 25
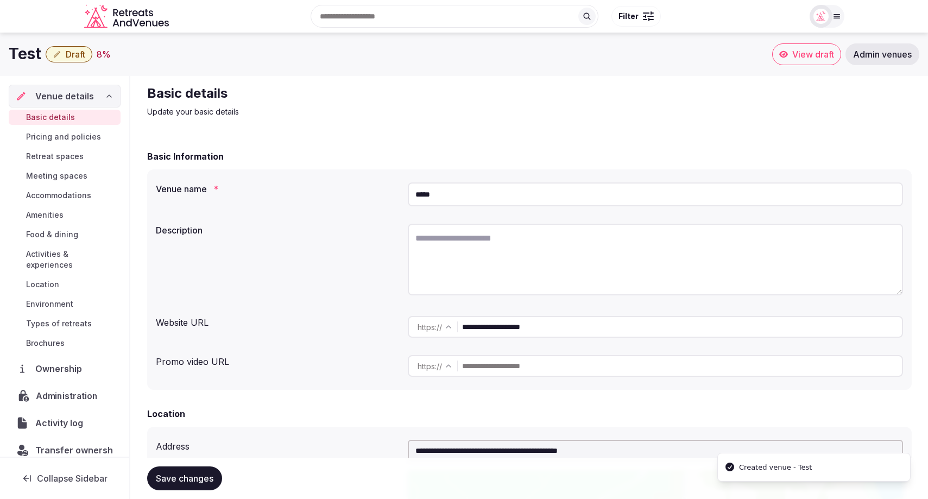
click at [73, 389] on span "Administration" at bounding box center [69, 395] width 66 height 13
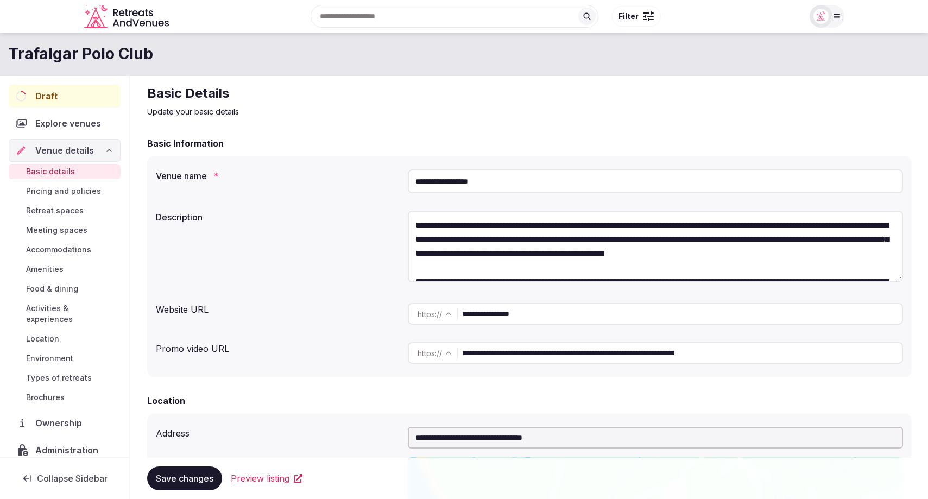
click at [57, 288] on span "Food & dining" at bounding box center [52, 289] width 52 height 11
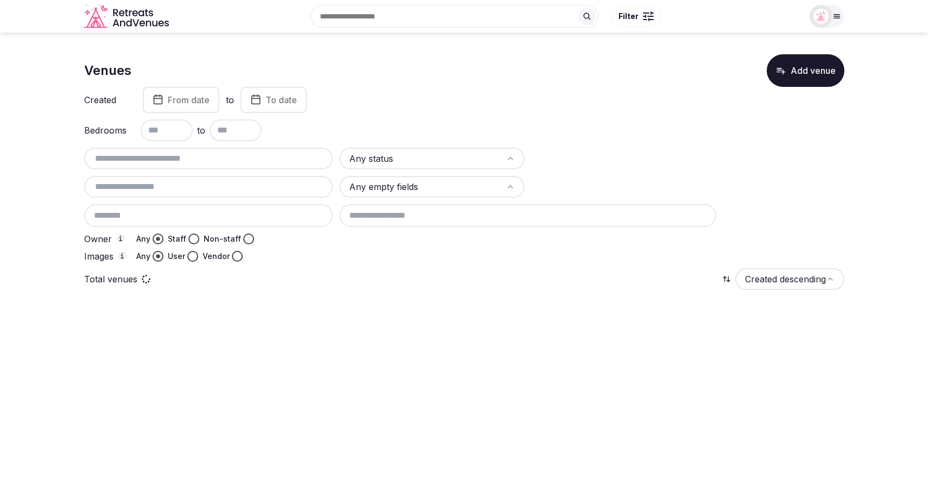
click at [184, 159] on input "text" at bounding box center [209, 158] width 241 height 13
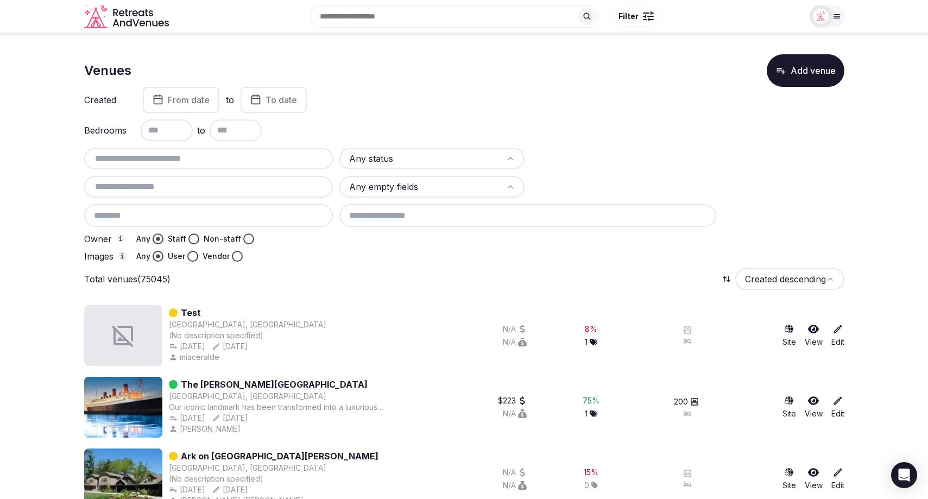
click at [255, 166] on div at bounding box center [208, 159] width 249 height 22
click at [221, 161] on input "text" at bounding box center [209, 158] width 241 height 13
click at [219, 159] on input "text" at bounding box center [209, 158] width 241 height 13
paste input "**********"
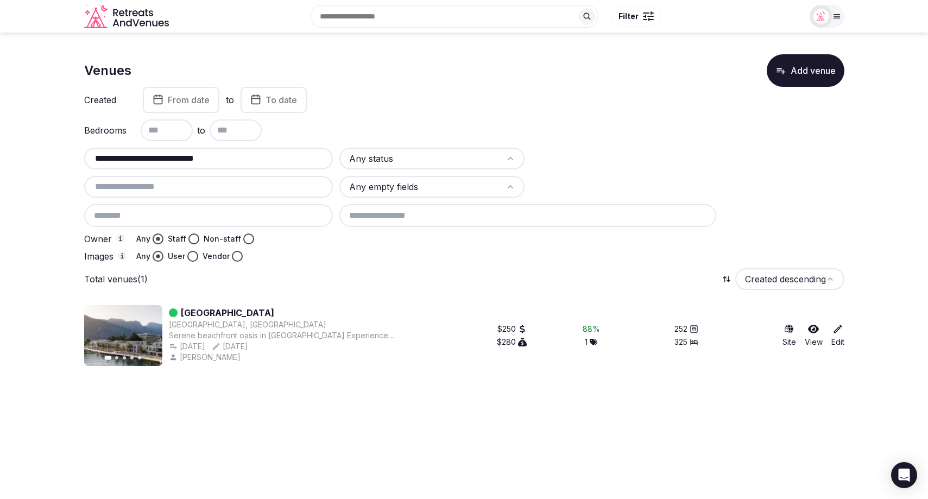
type input "**********"
click at [837, 330] on icon at bounding box center [838, 329] width 8 height 8
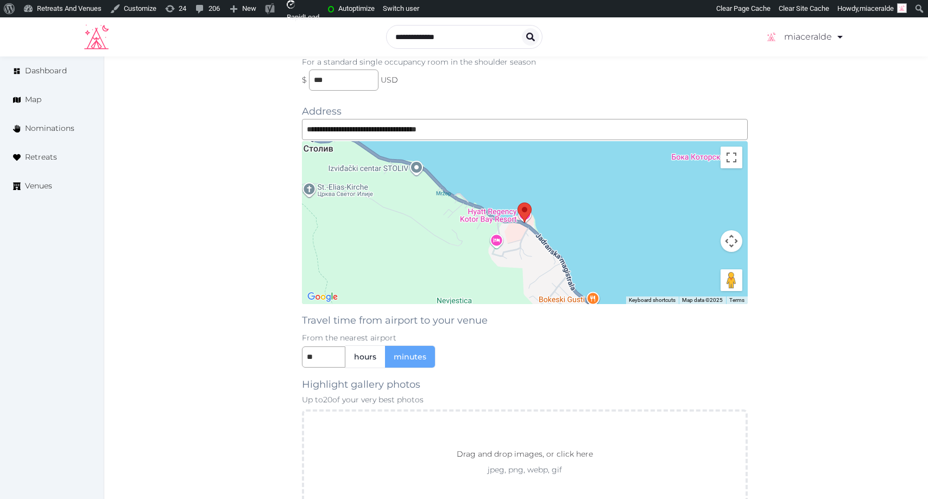
scroll to position [924, 0]
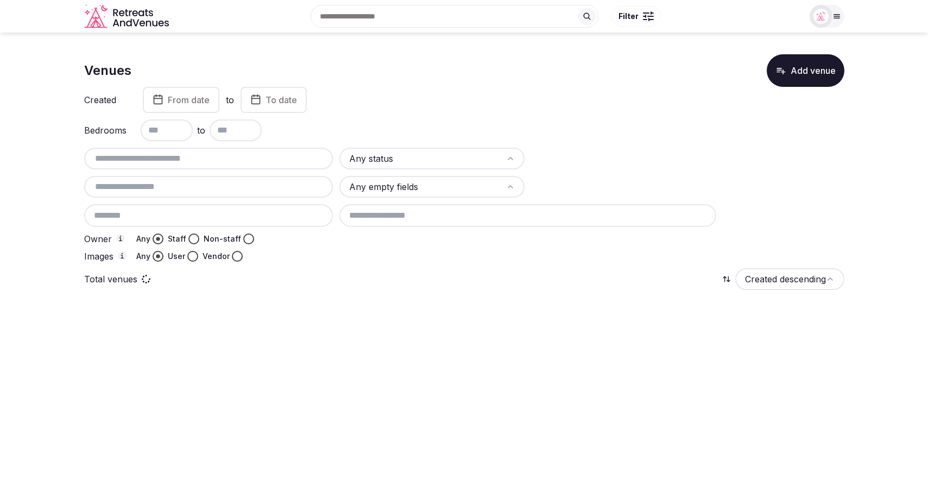
click at [243, 160] on input "text" at bounding box center [209, 158] width 241 height 13
paste input "**********"
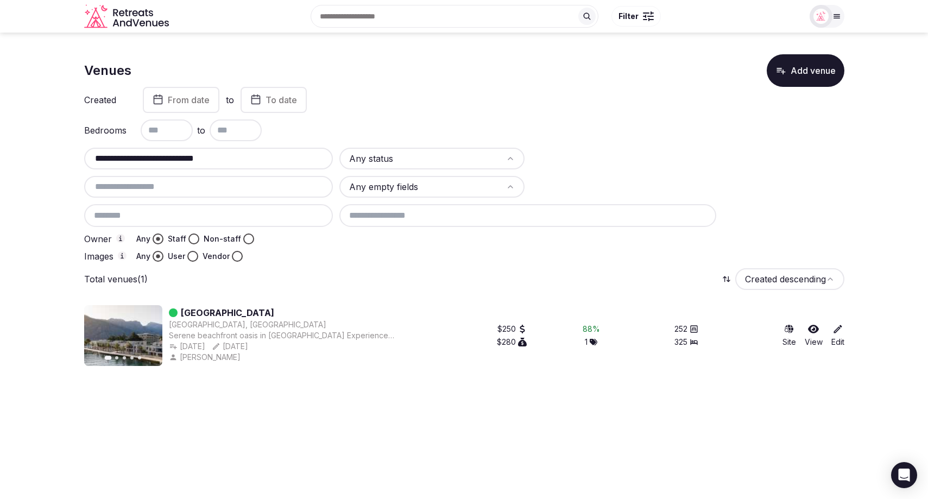
type input "**********"
click at [585, 78] on div "Venues Add venue" at bounding box center [464, 70] width 760 height 33
click at [366, 260] on div at bounding box center [591, 256] width 505 height 11
click at [797, 284] on html "**********" at bounding box center [464, 249] width 928 height 499
click at [663, 279] on html "**********" at bounding box center [464, 249] width 928 height 499
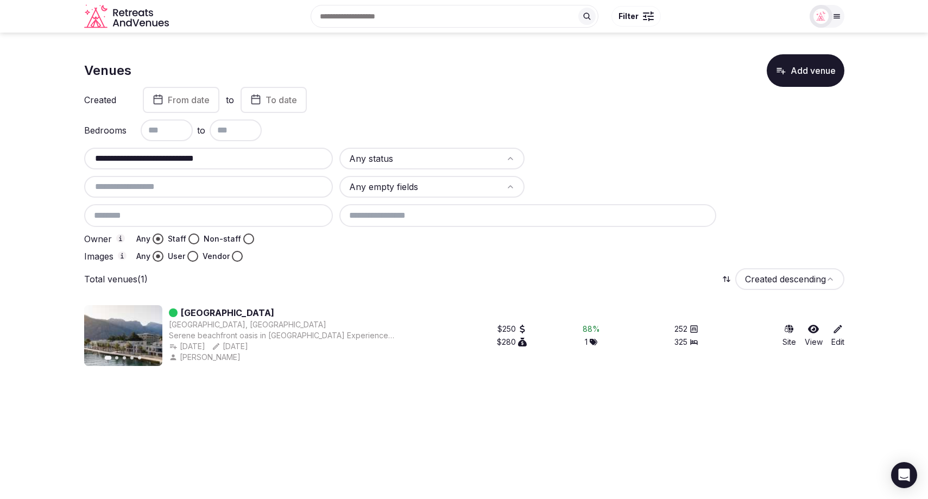
click at [164, 133] on input "text" at bounding box center [167, 130] width 52 height 22
click at [434, 148] on html "**********" at bounding box center [464, 249] width 928 height 499
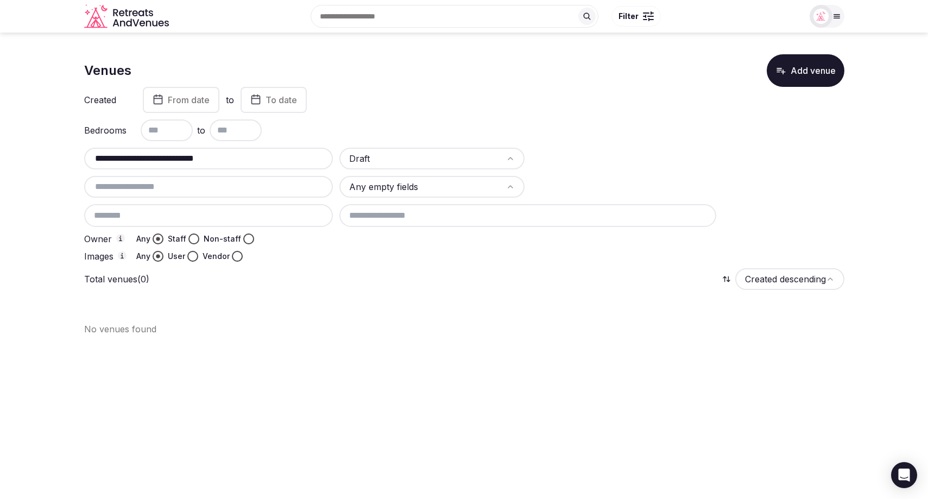
click at [390, 252] on div at bounding box center [591, 256] width 505 height 11
drag, startPoint x: 269, startPoint y: 155, endPoint x: 21, endPoint y: 163, distance: 247.8
click at [21, 163] on section "**********" at bounding box center [464, 191] width 928 height 316
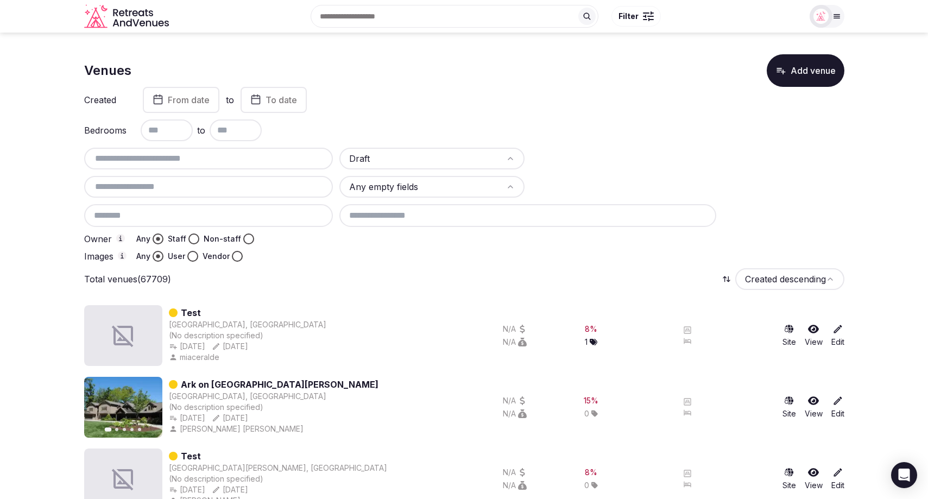
click at [454, 254] on div at bounding box center [591, 256] width 505 height 11
click at [161, 133] on input "text" at bounding box center [167, 130] width 52 height 22
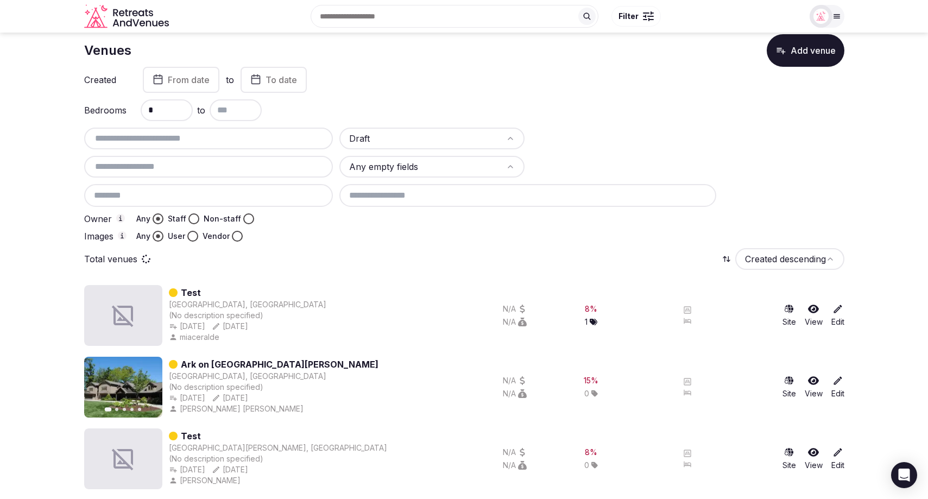
scroll to position [18, 0]
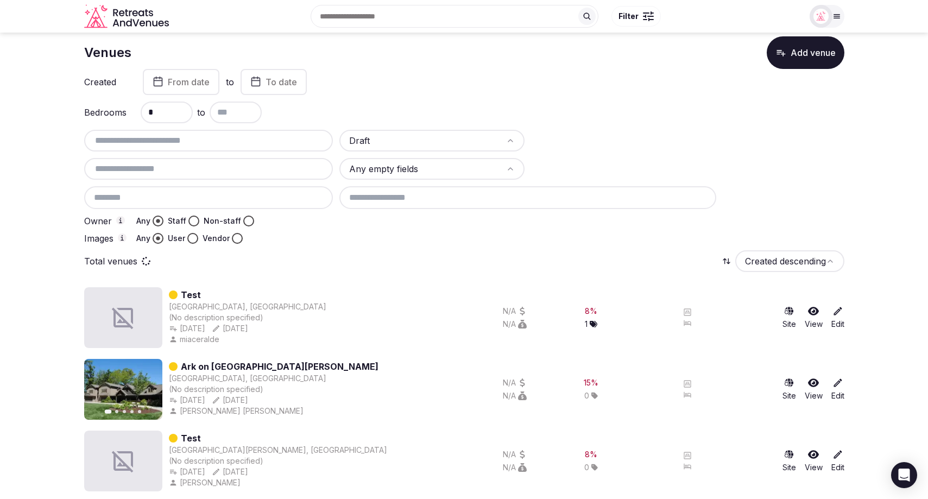
type input "*"
click at [229, 115] on input "text" at bounding box center [236, 113] width 52 height 22
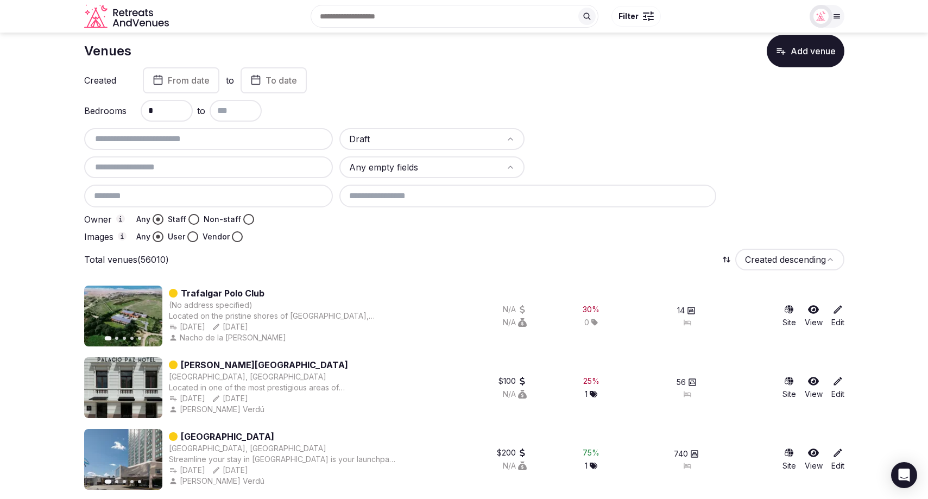
scroll to position [20, 0]
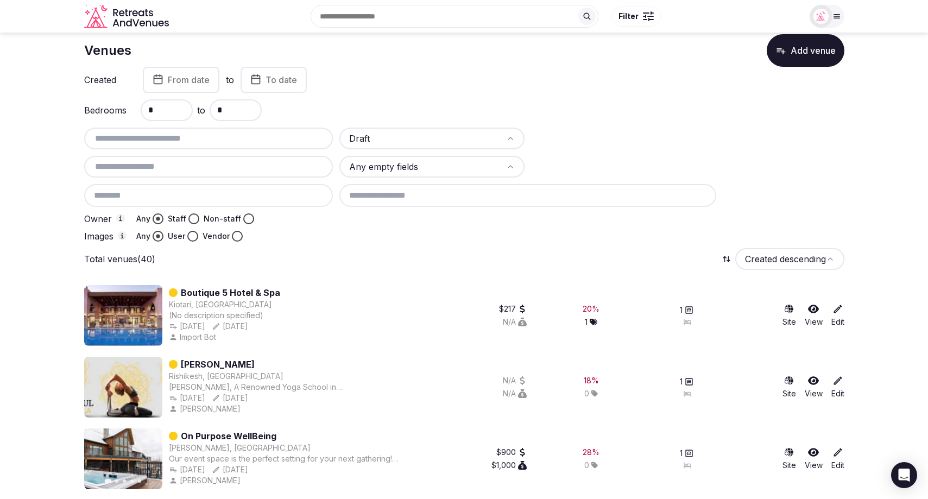
type input "*"
click at [667, 124] on div "Created From date to To date Bedrooms * to * Draft Any empty fields Owner Any S…" at bounding box center [464, 154] width 760 height 175
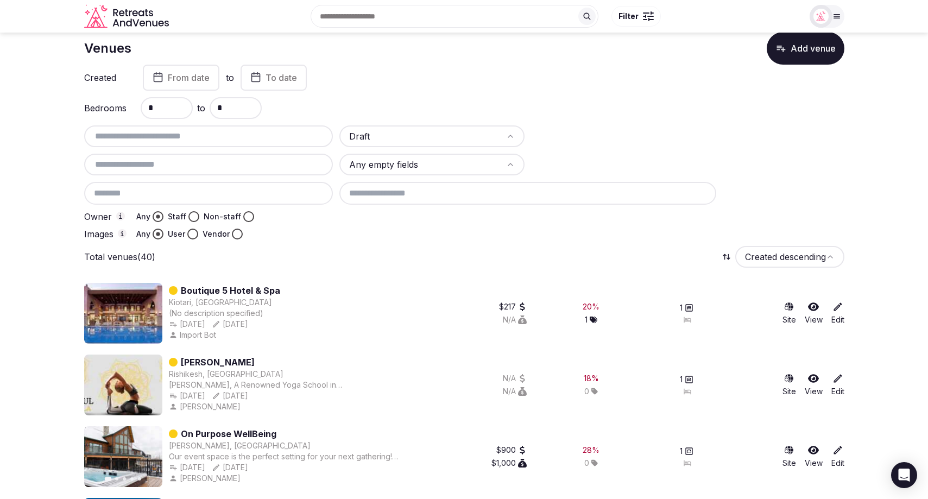
scroll to position [23, 0]
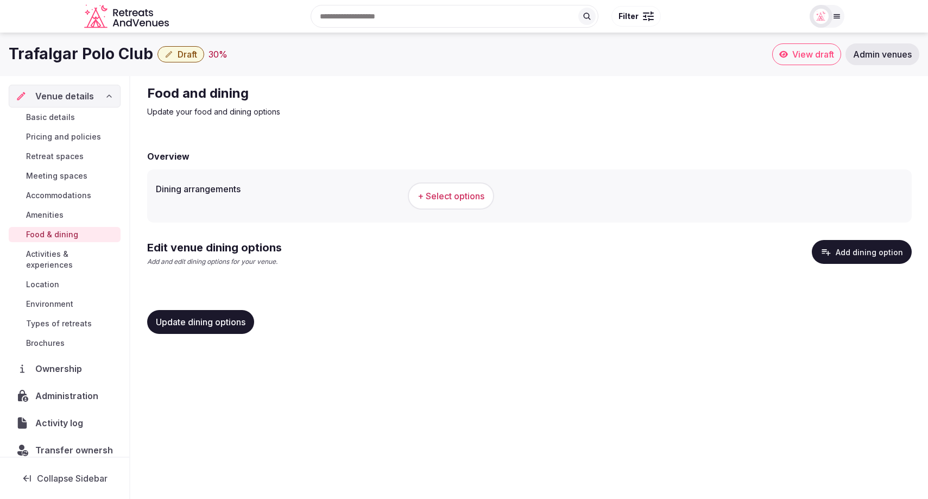
click at [57, 318] on span "Types of retreats" at bounding box center [59, 323] width 66 height 11
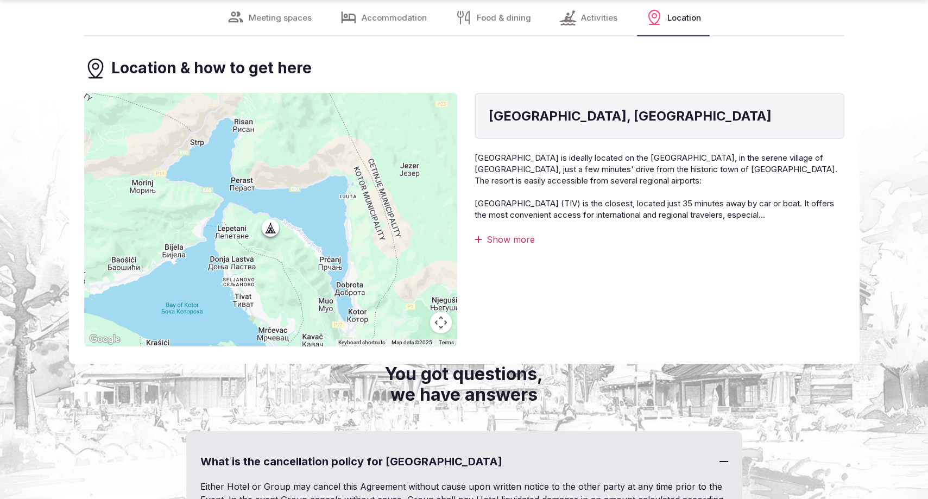
scroll to position [5759, 0]
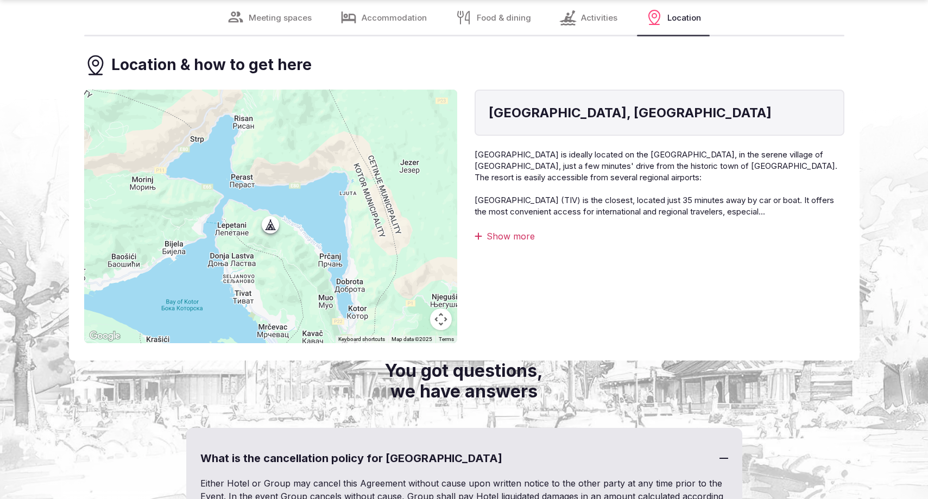
click at [511, 230] on div "Show more" at bounding box center [660, 236] width 370 height 12
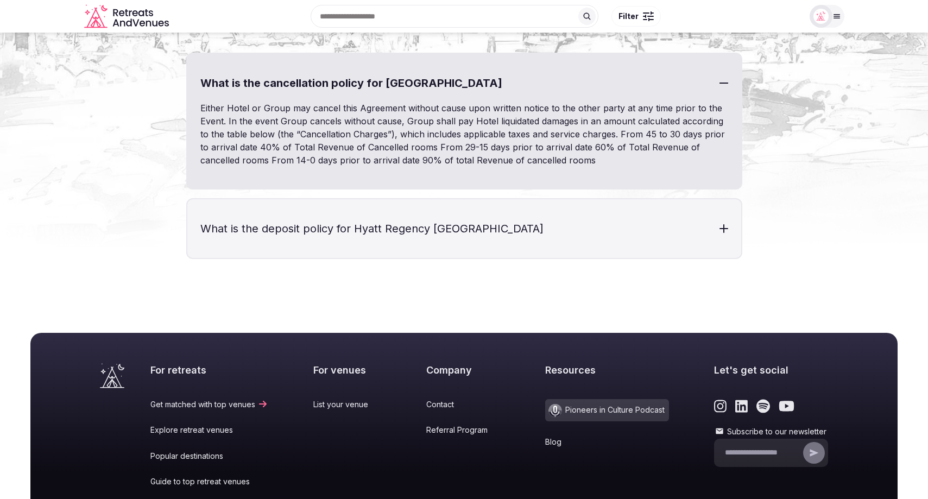
scroll to position [6213, 0]
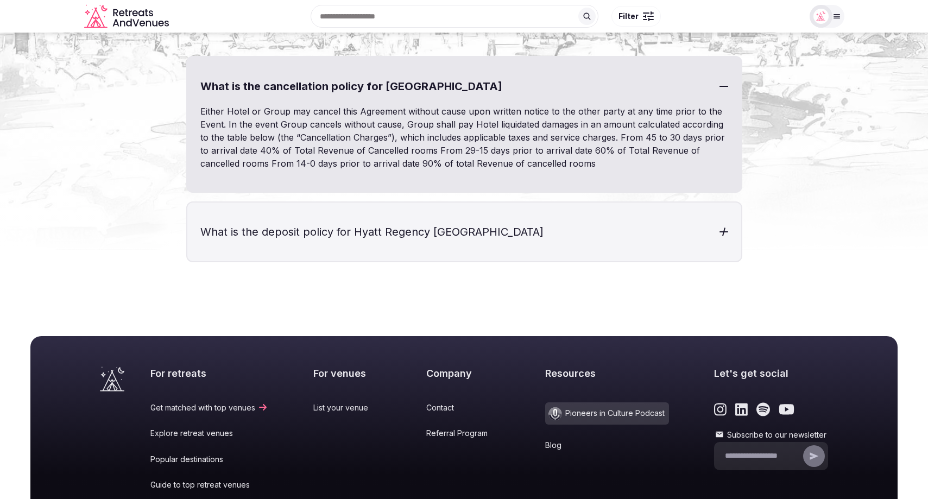
click at [605, 203] on h3 "What is the deposit policy for Hyatt Regency [GEOGRAPHIC_DATA]" at bounding box center [464, 232] width 554 height 59
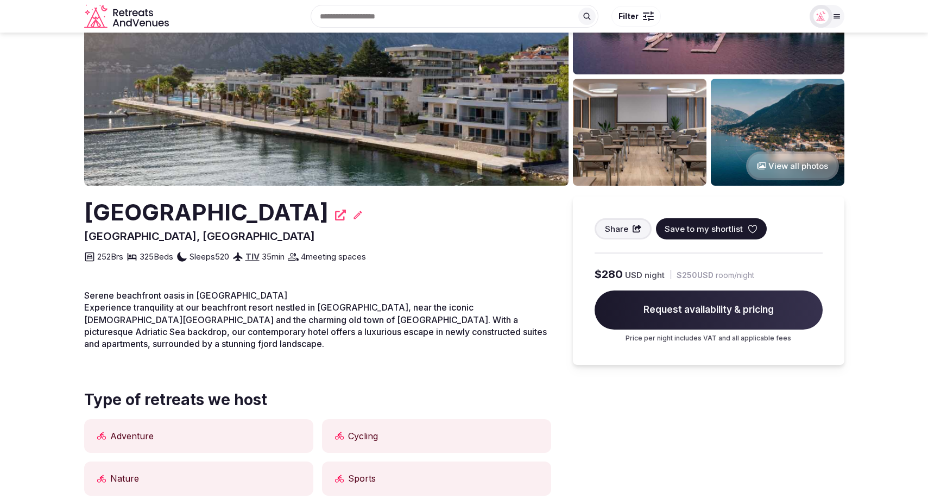
scroll to position [0, 0]
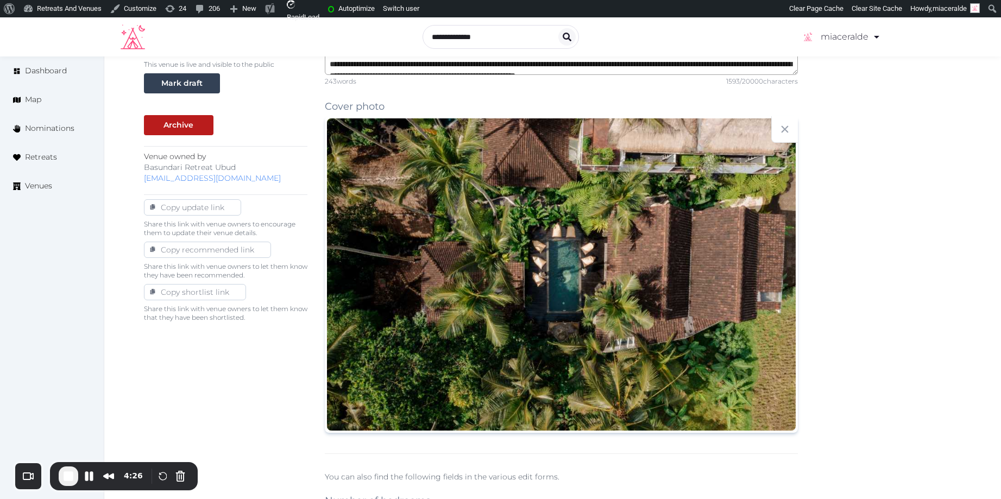
scroll to position [389, 0]
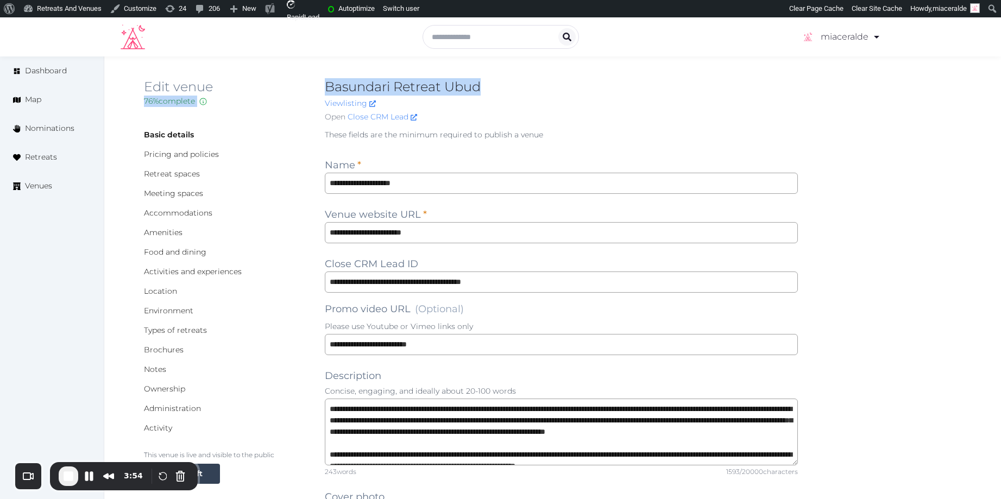
drag, startPoint x: 458, startPoint y: 91, endPoint x: 316, endPoint y: 88, distance: 142.3
click at [316, 88] on div "Edit venue 76 % complete Fill out all the fields in your listing to increase it…" at bounding box center [553, 102] width 818 height 49
click at [385, 120] on link "Close CRM Lead" at bounding box center [383, 116] width 70 height 11
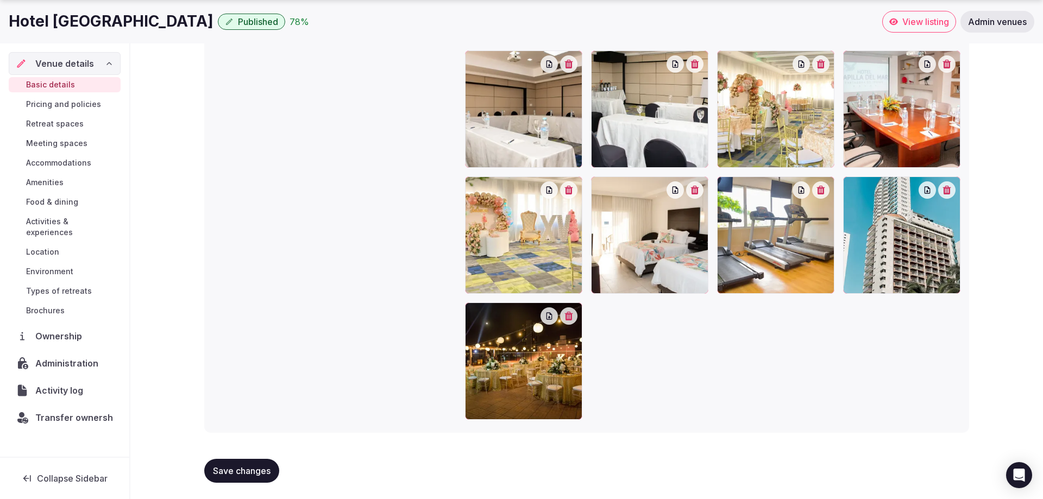
scroll to position [1384, 0]
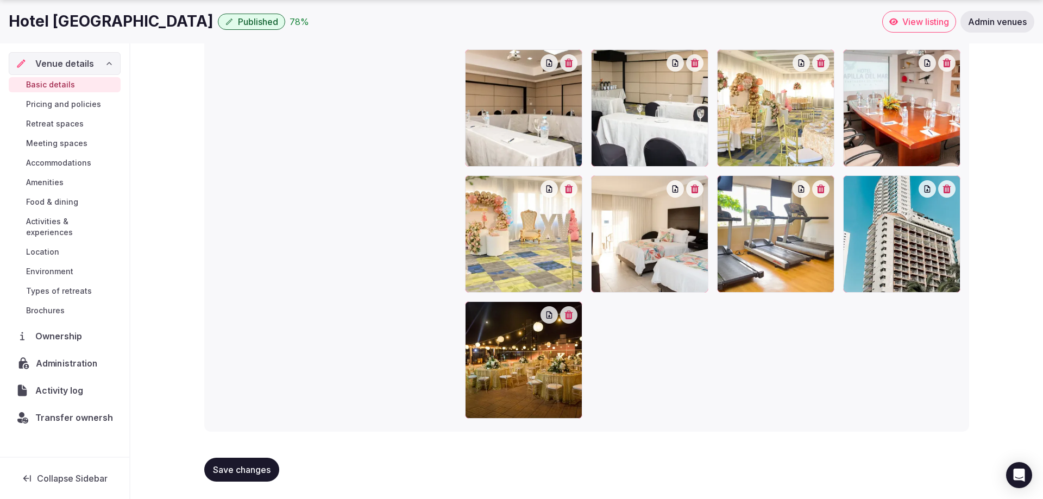
click at [64, 357] on span "Administration" at bounding box center [69, 363] width 66 height 13
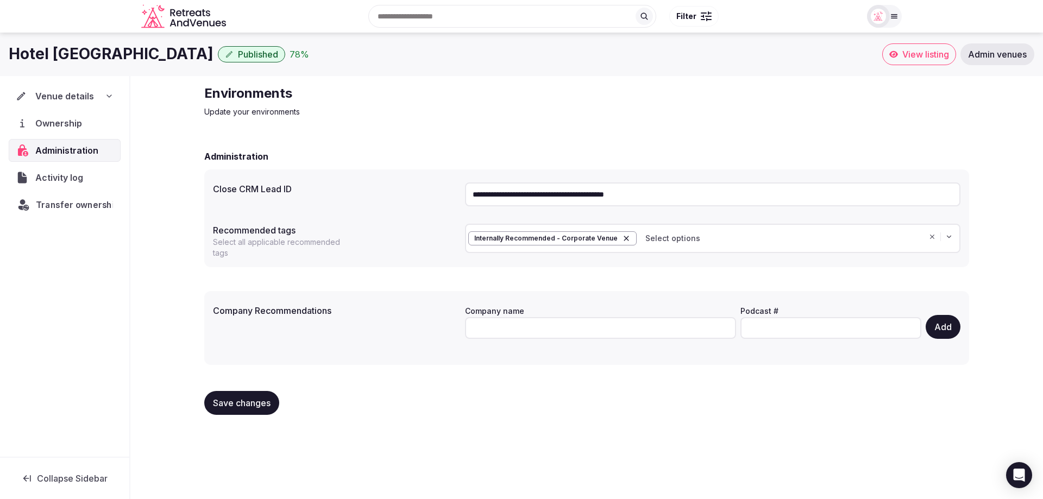
click at [54, 208] on span "Transfer ownership" at bounding box center [78, 204] width 84 height 13
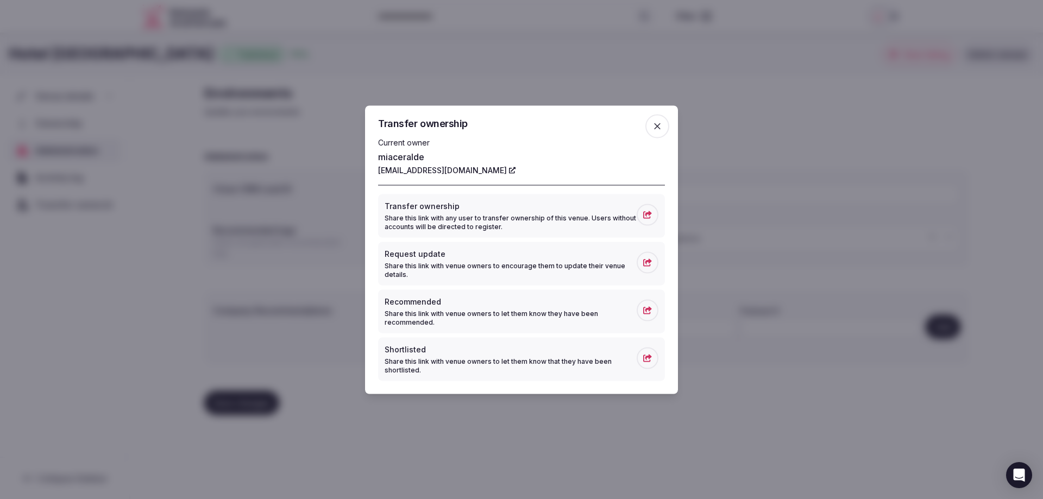
drag, startPoint x: 463, startPoint y: 205, endPoint x: 385, endPoint y: 203, distance: 78.8
click at [385, 204] on p "Transfer ownership" at bounding box center [511, 205] width 252 height 11
click at [519, 178] on div "Current owner miaceralde [EMAIL_ADDRESS][DOMAIN_NAME]" at bounding box center [521, 161] width 287 height 48
